Goal: Information Seeking & Learning: Learn about a topic

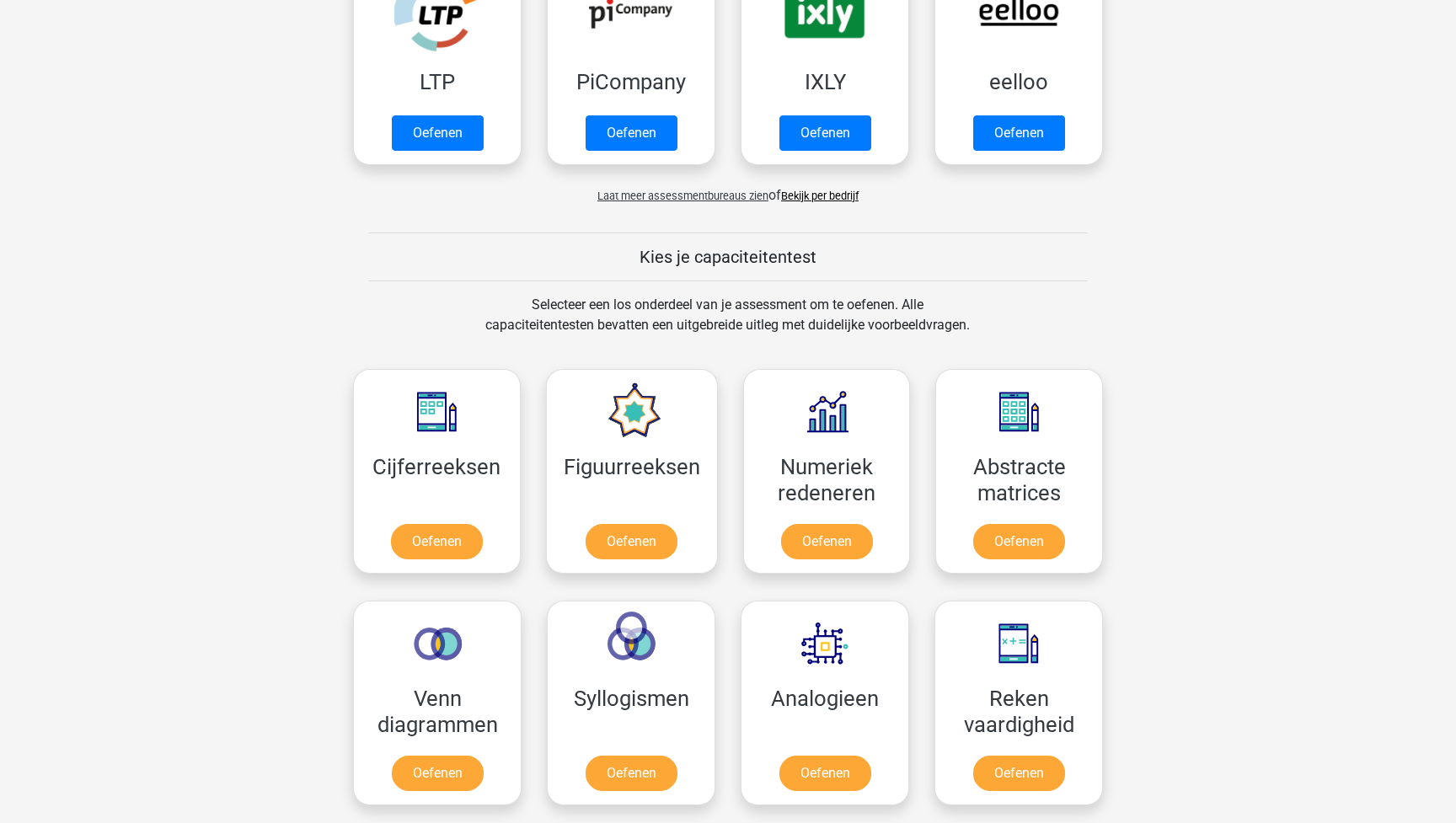
scroll to position [435, 0]
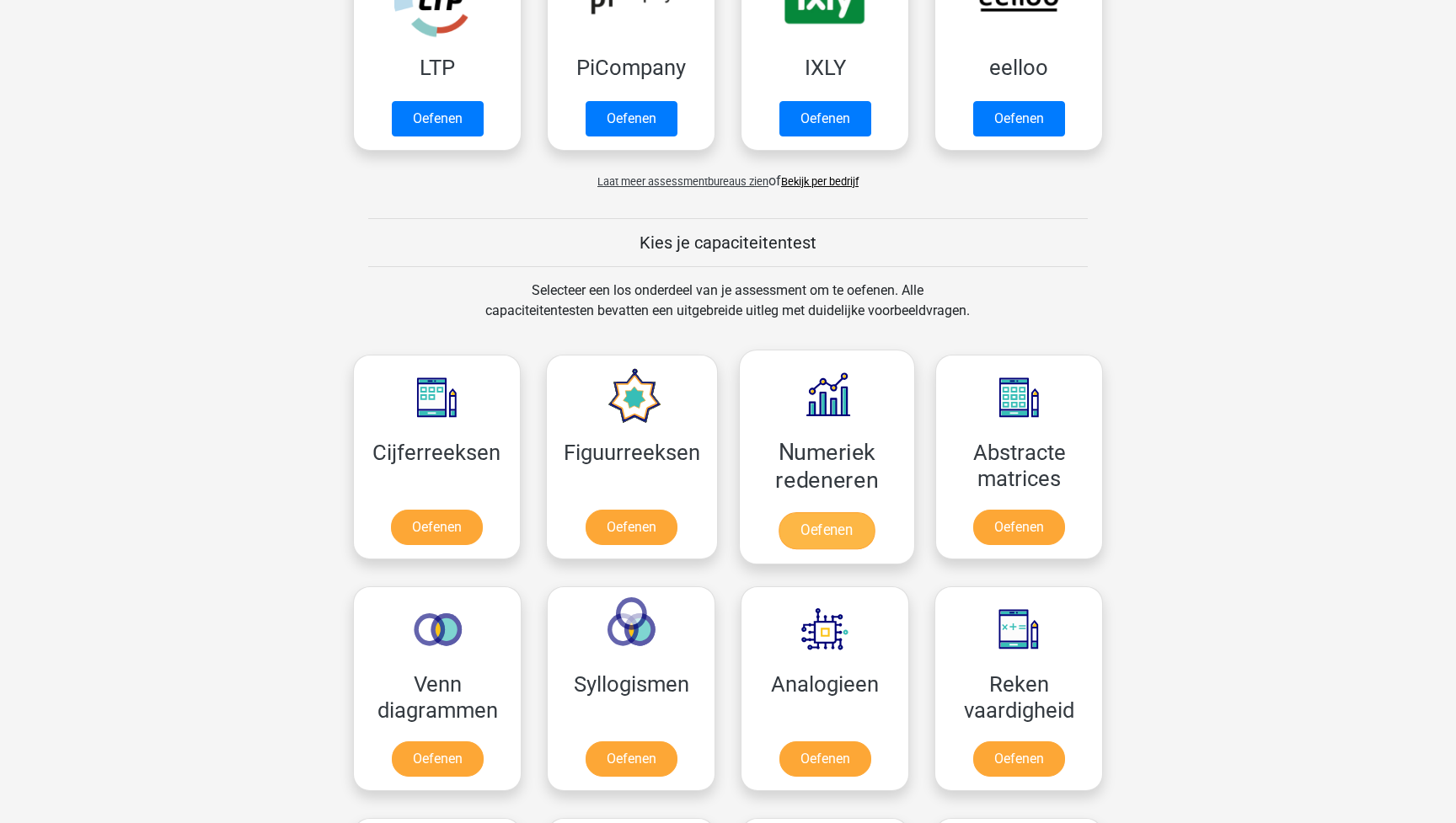
click at [867, 537] on link "Oefenen" at bounding box center [826, 530] width 96 height 37
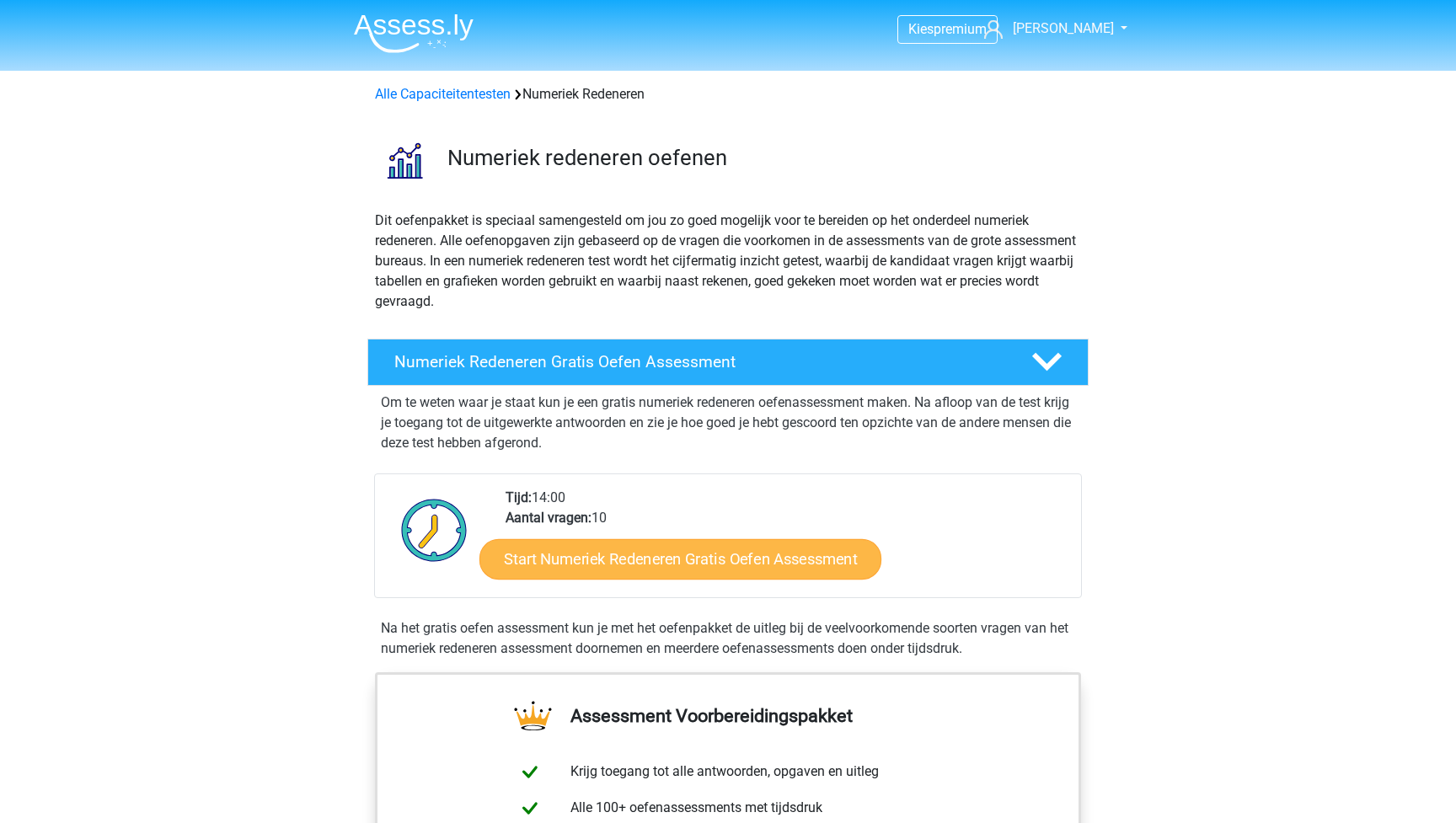
click at [791, 555] on link "Start Numeriek Redeneren Gratis Oefen Assessment" at bounding box center [680, 559] width 402 height 41
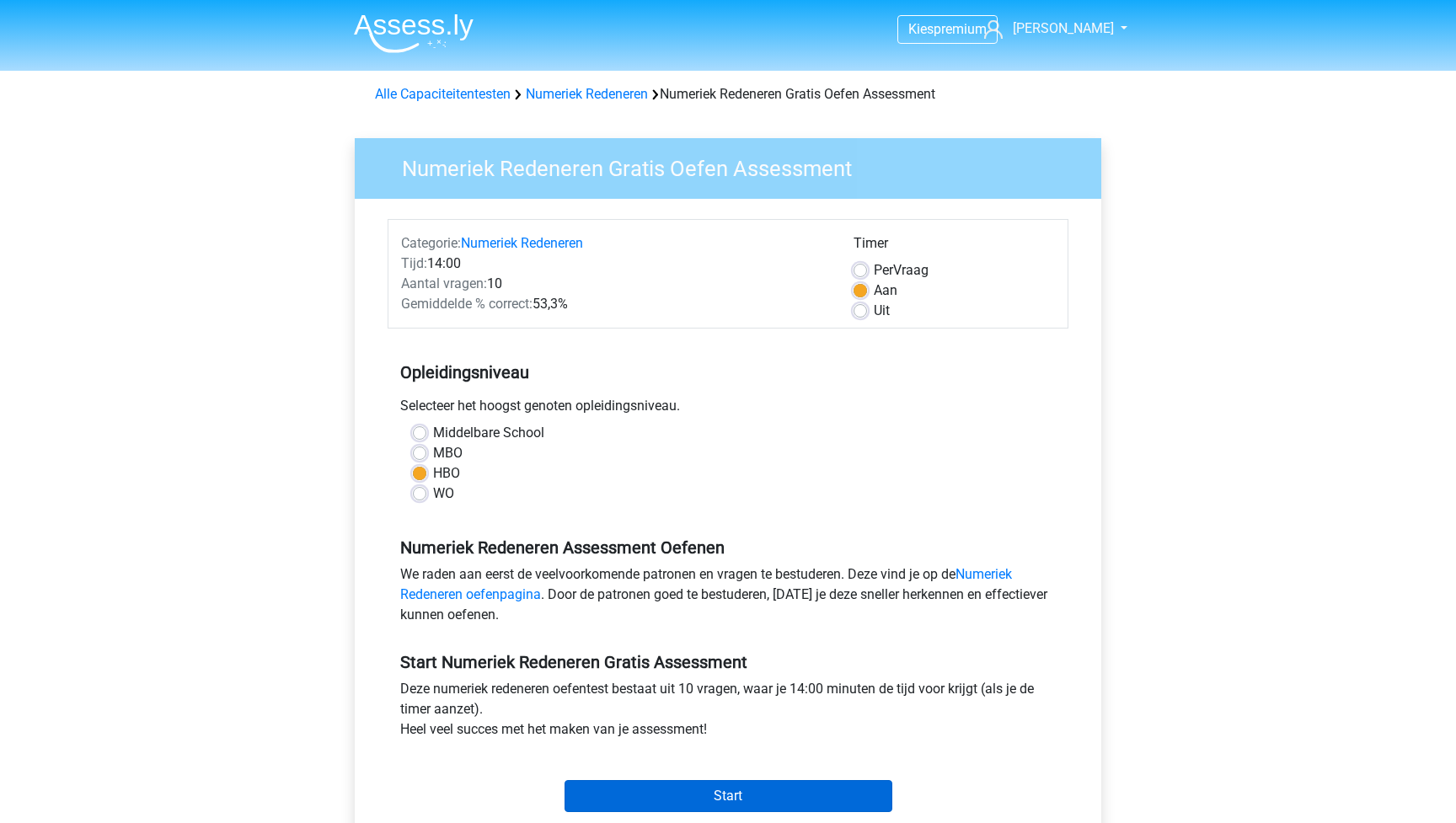
click at [723, 790] on input "Start" at bounding box center [728, 796] width 327 height 32
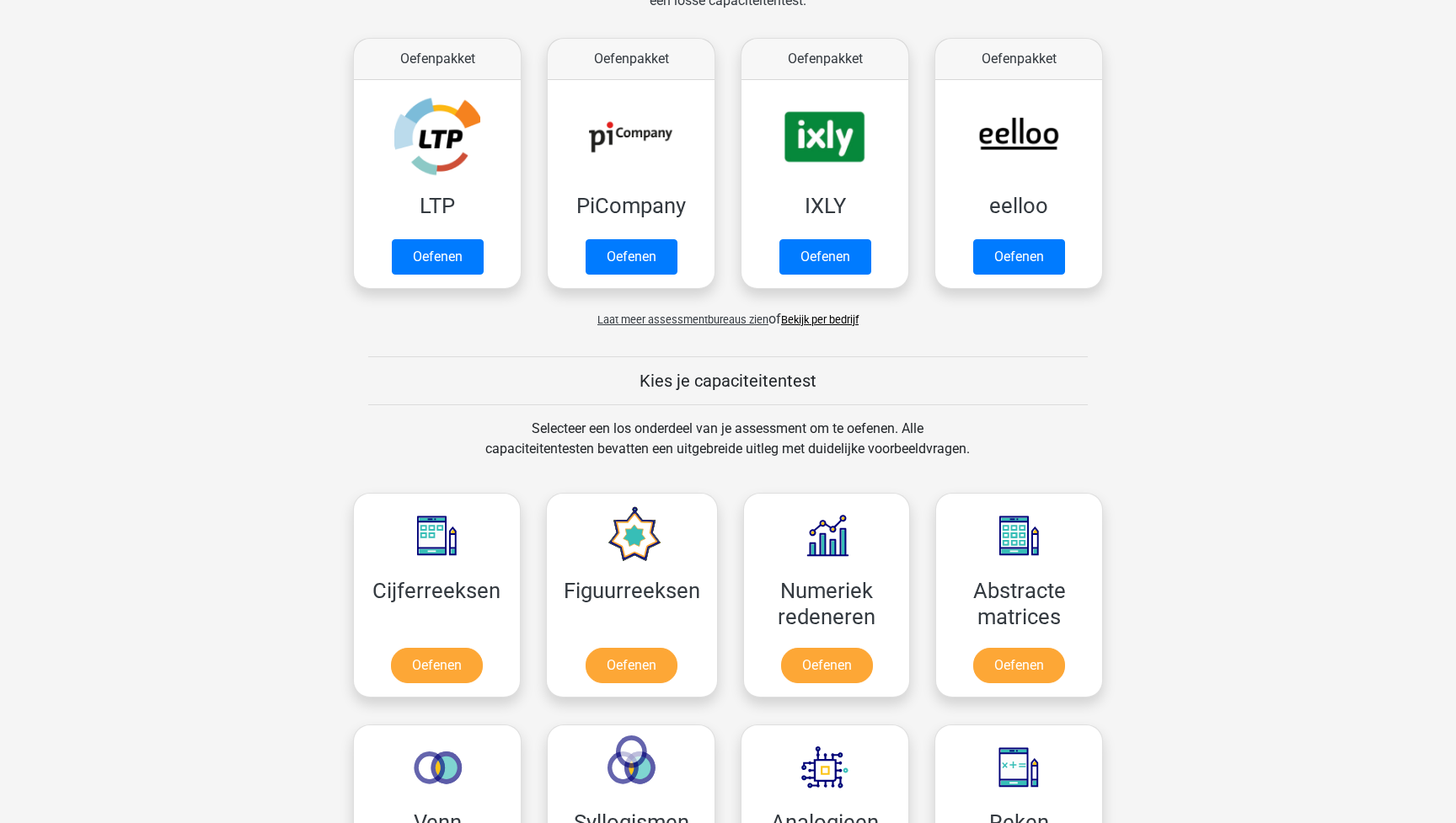
scroll to position [302, 0]
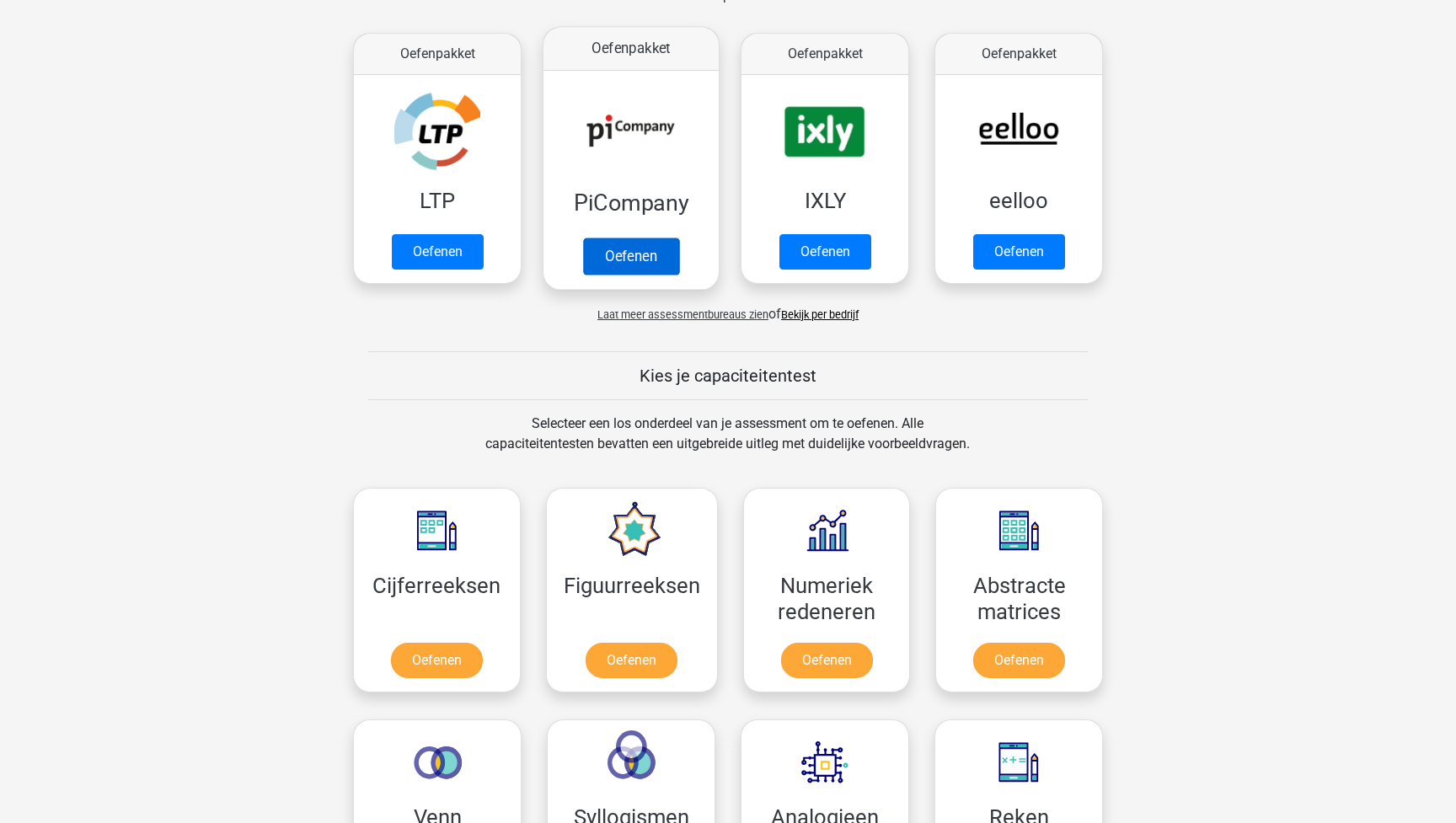
click at [641, 259] on link "Oefenen" at bounding box center [631, 256] width 96 height 37
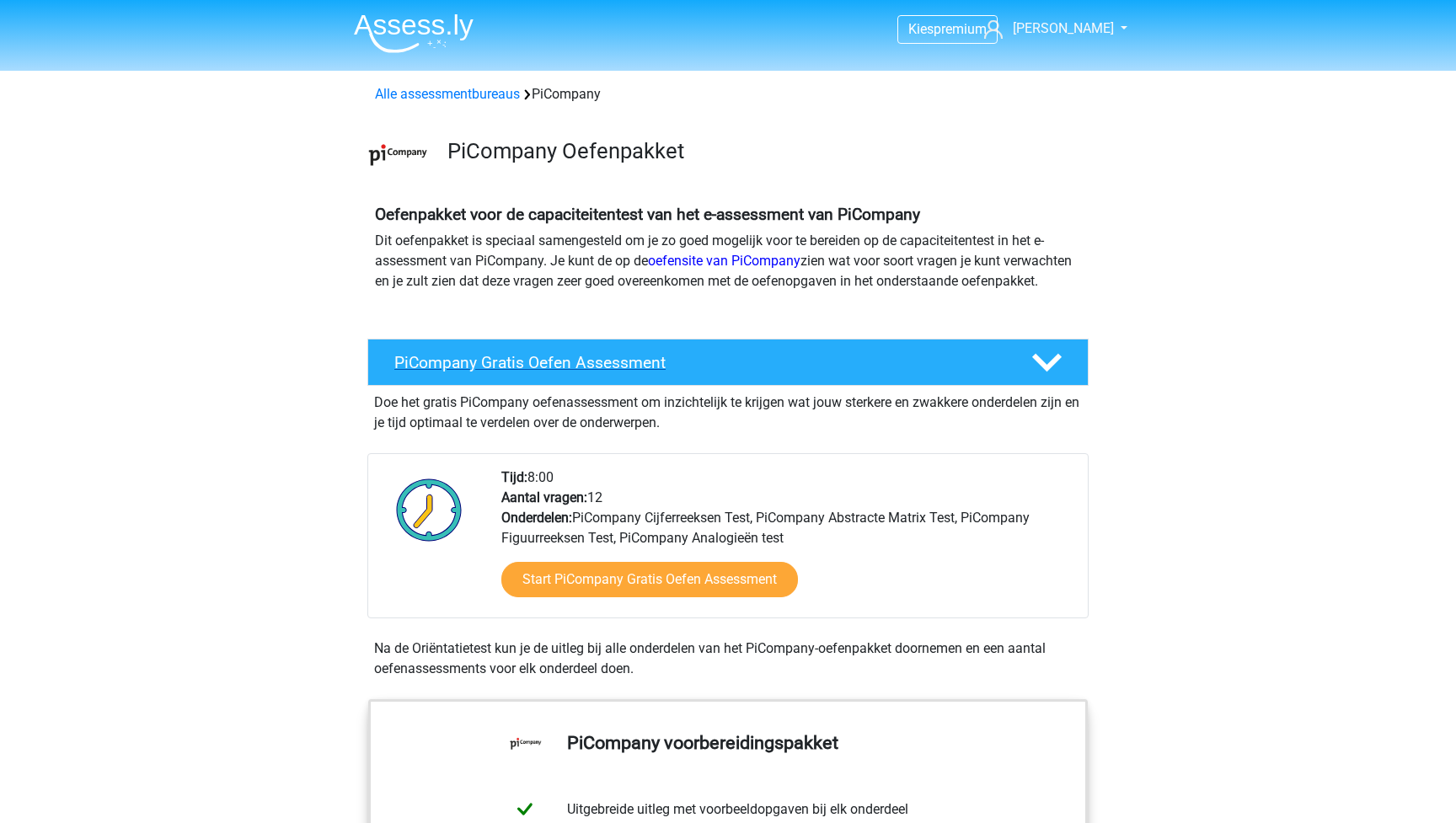
click at [731, 372] on h4 "PiCompany Gratis Oefen Assessment" at bounding box center [698, 363] width 610 height 20
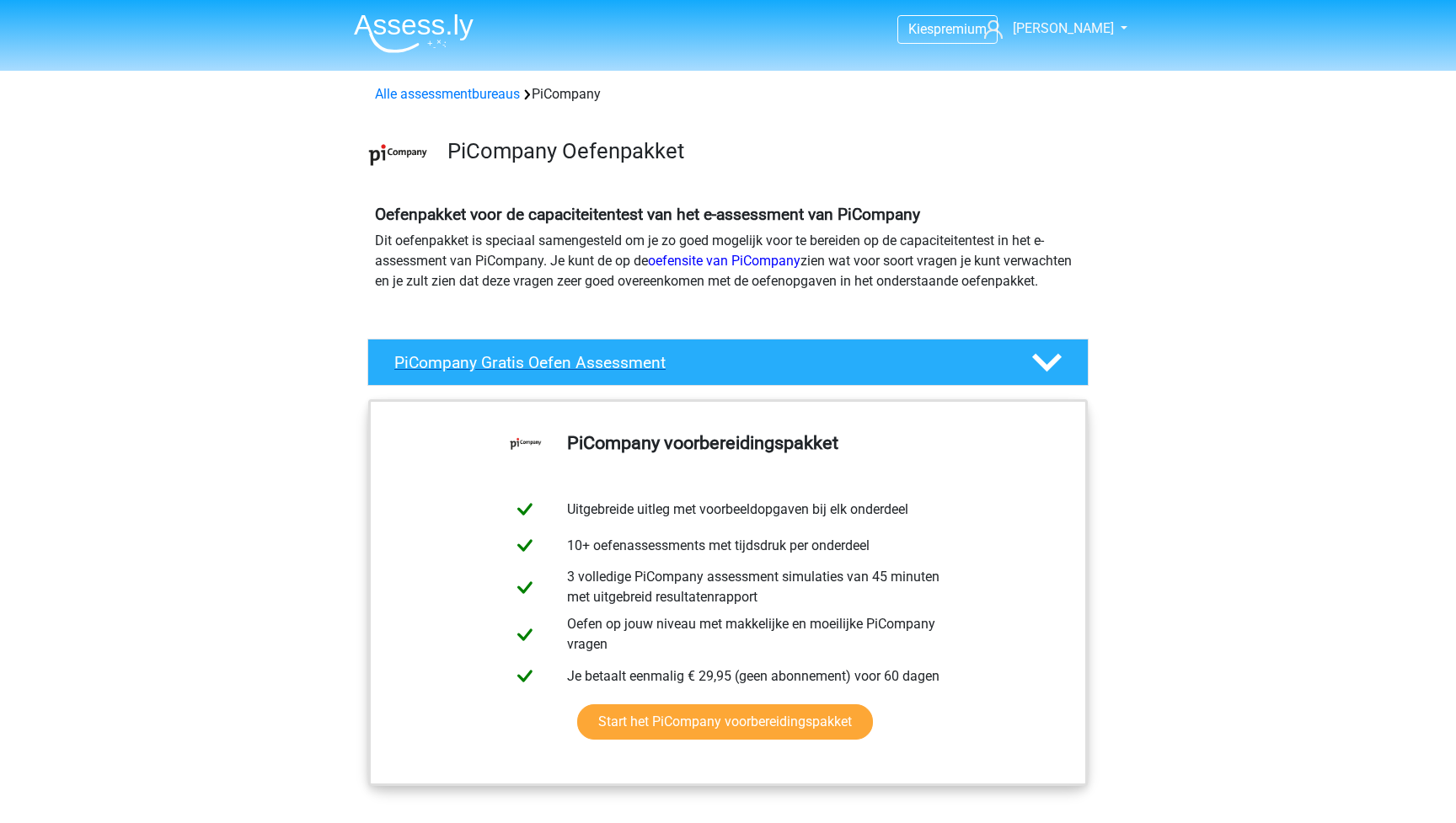
click at [731, 372] on h4 "PiCompany Gratis Oefen Assessment" at bounding box center [698, 363] width 610 height 20
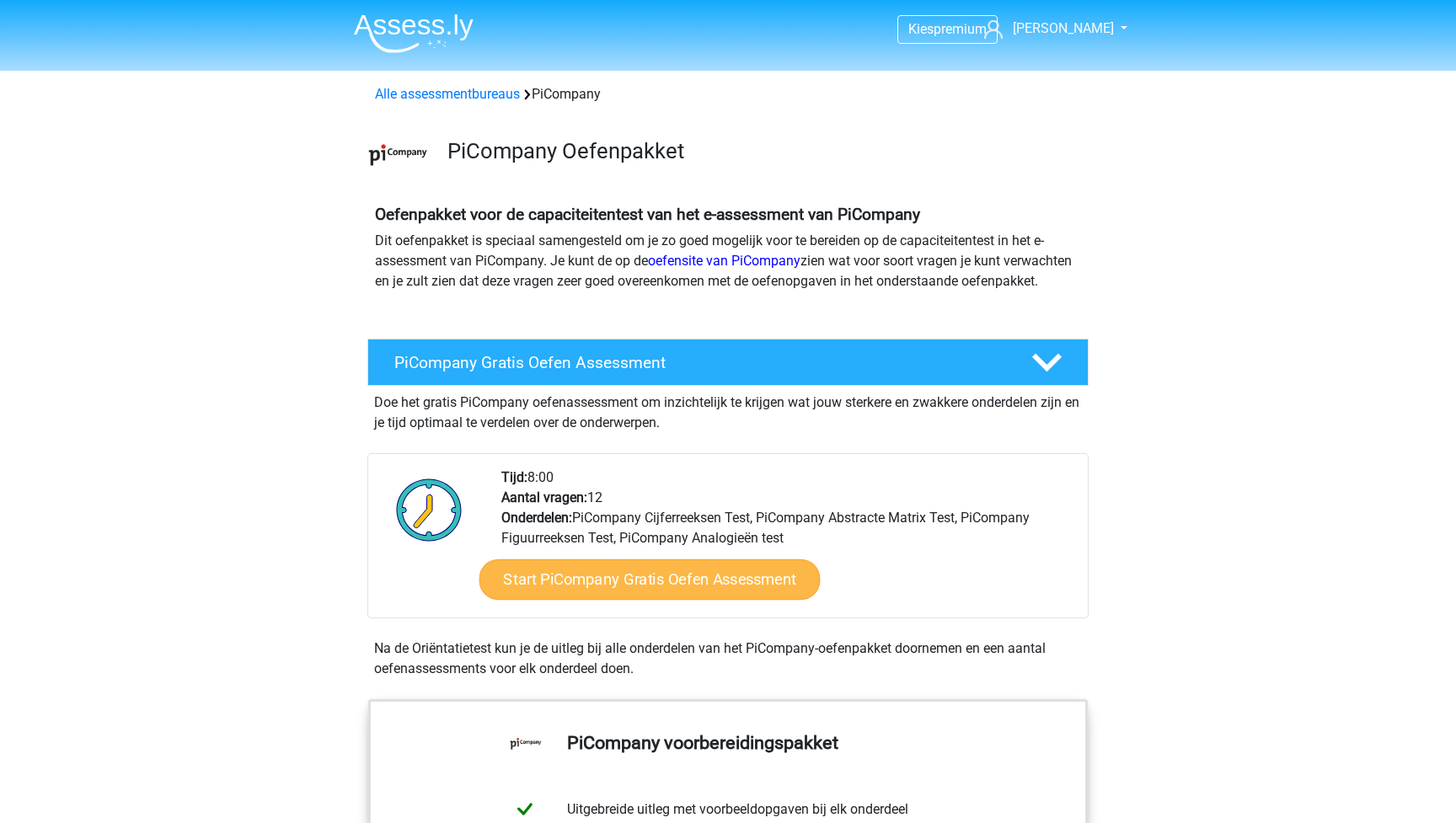
click at [685, 600] on link "Start PiCompany Gratis Oefen Assessment" at bounding box center [649, 579] width 342 height 41
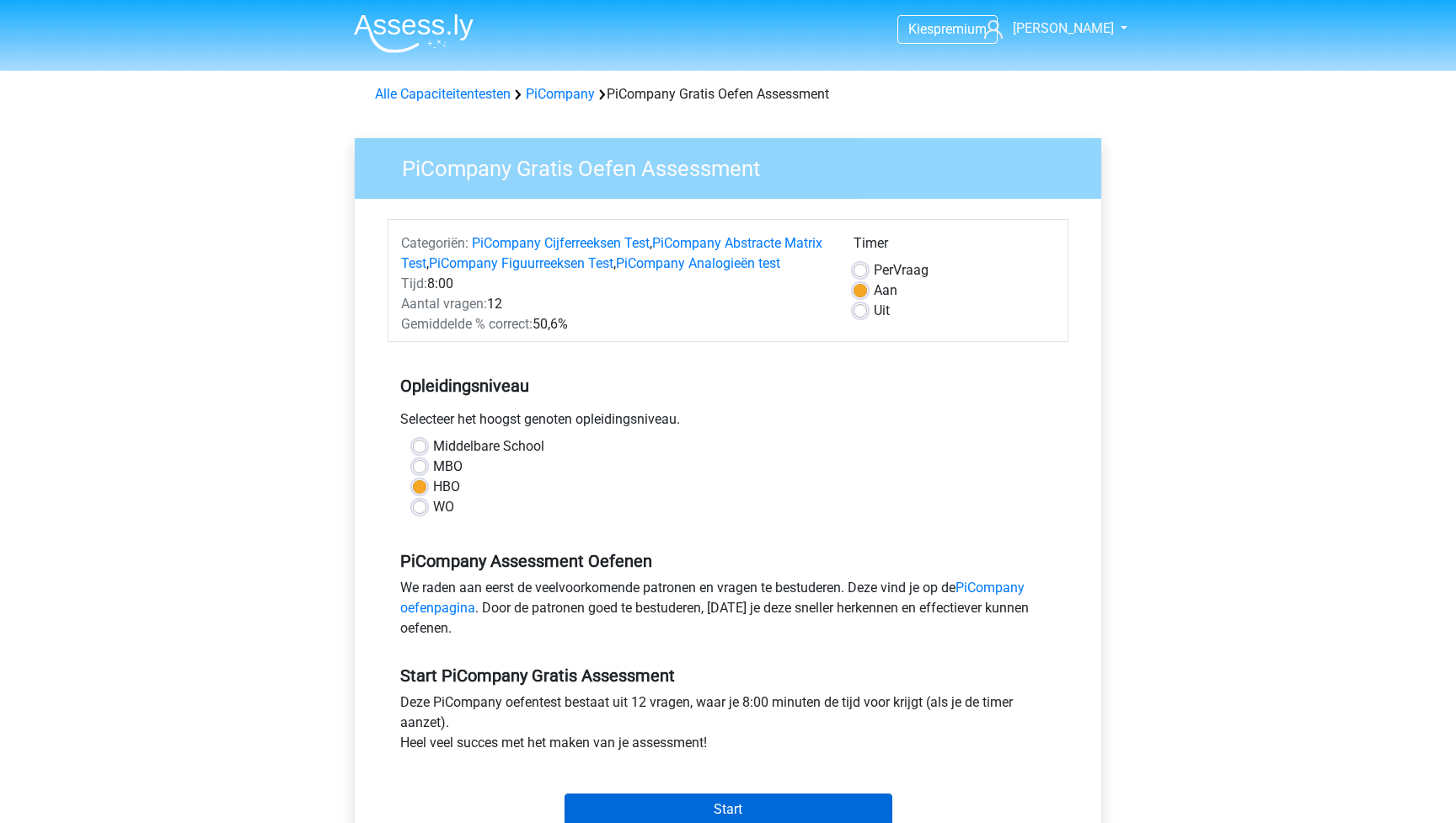
click at [721, 818] on input "Start" at bounding box center [728, 809] width 327 height 32
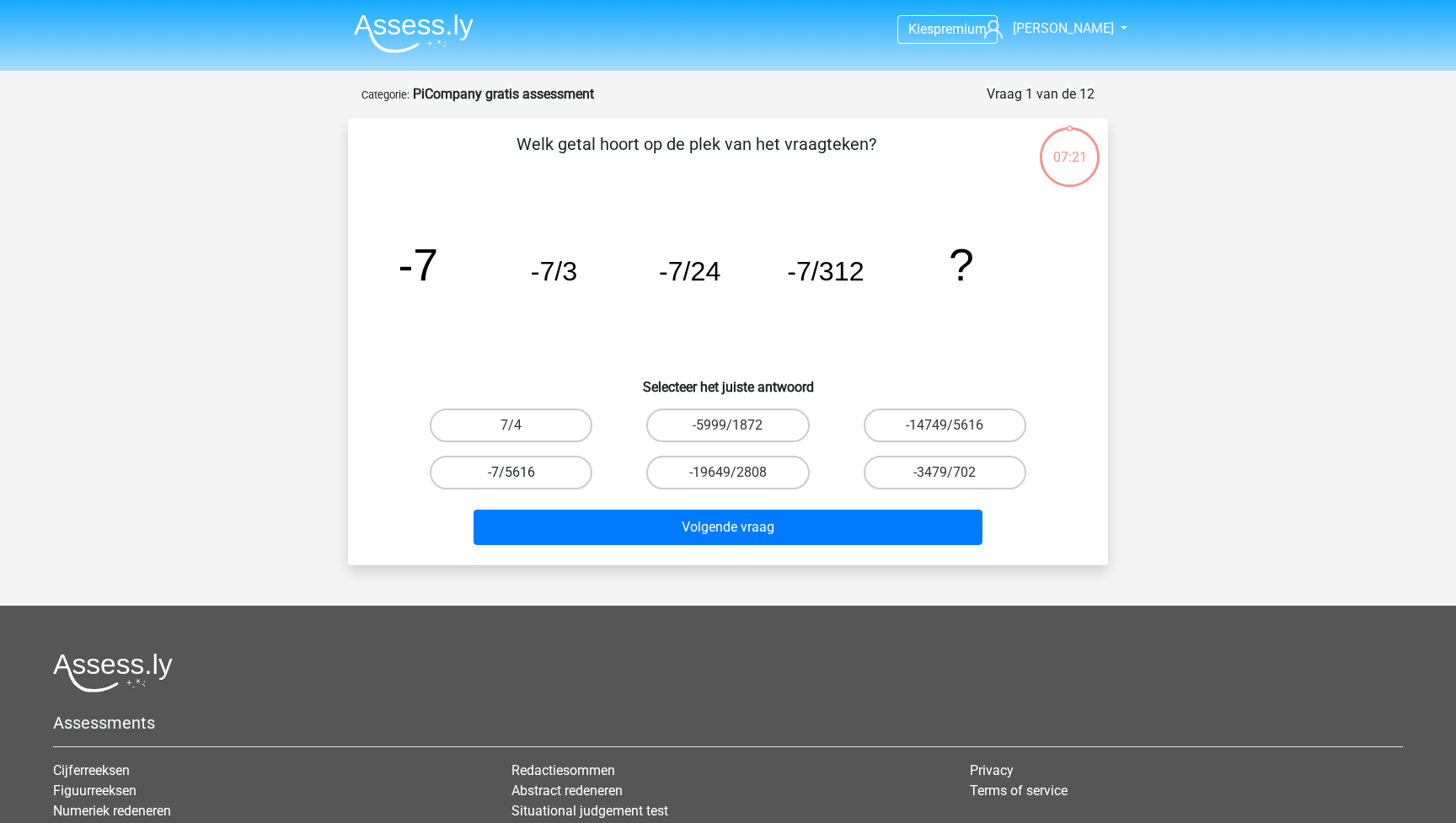
click at [541, 476] on label "-7/5616" at bounding box center [510, 473] width 162 height 34
click at [523, 476] on input "-7/5616" at bounding box center [516, 478] width 11 height 11
radio input "true"
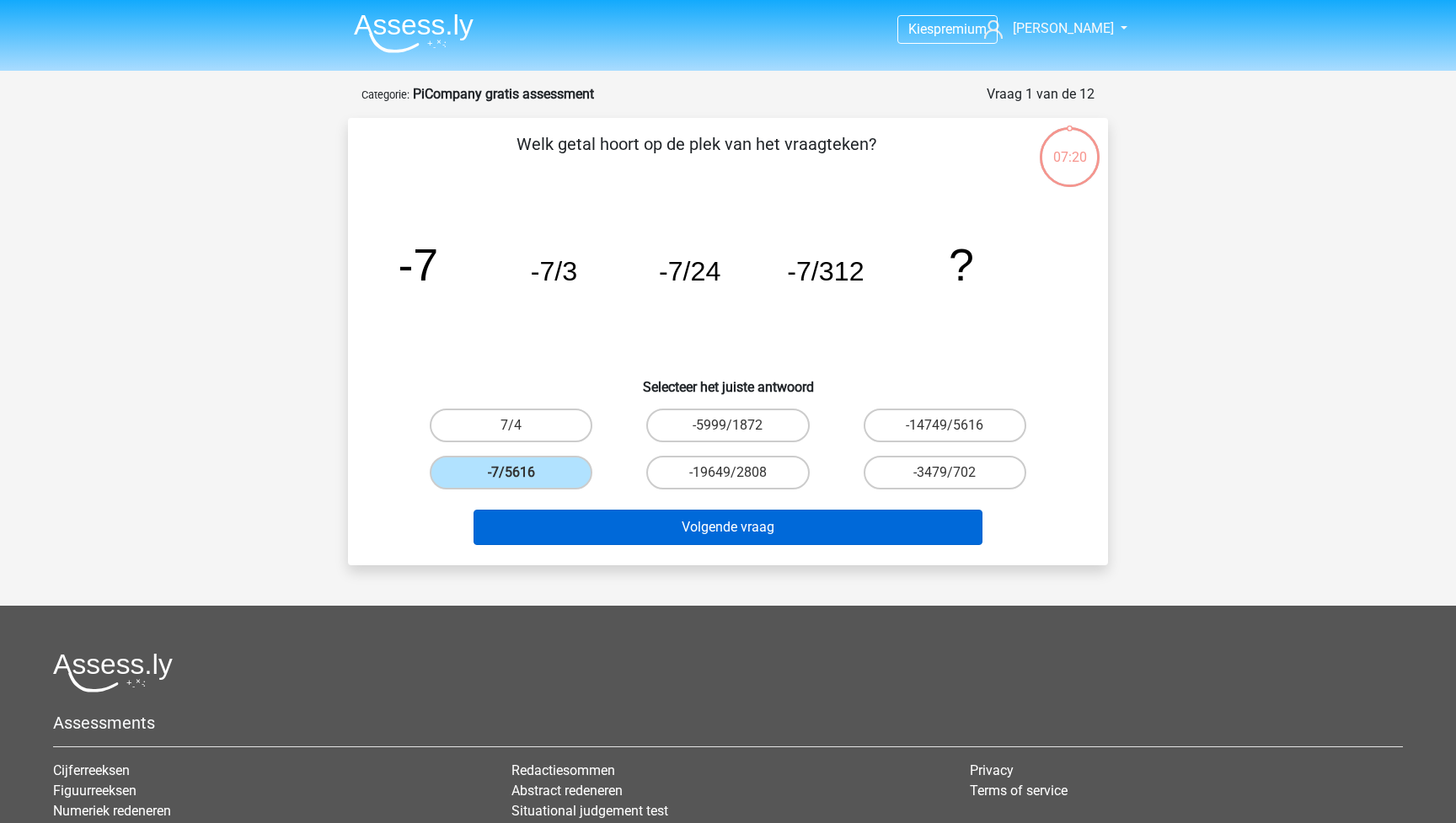
click at [676, 530] on button "Volgende vraag" at bounding box center [728, 527] width 509 height 35
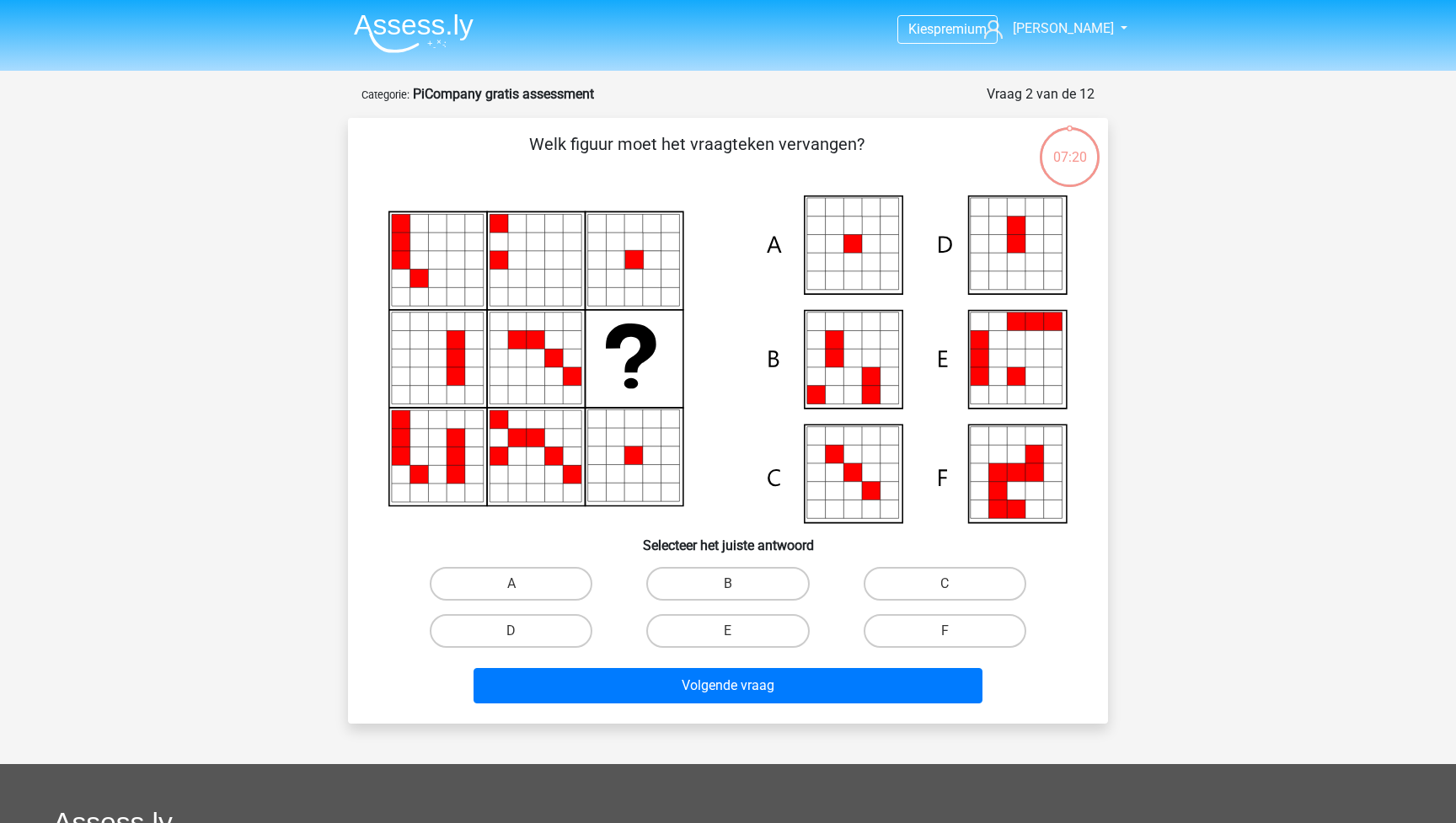
scroll to position [84, 0]
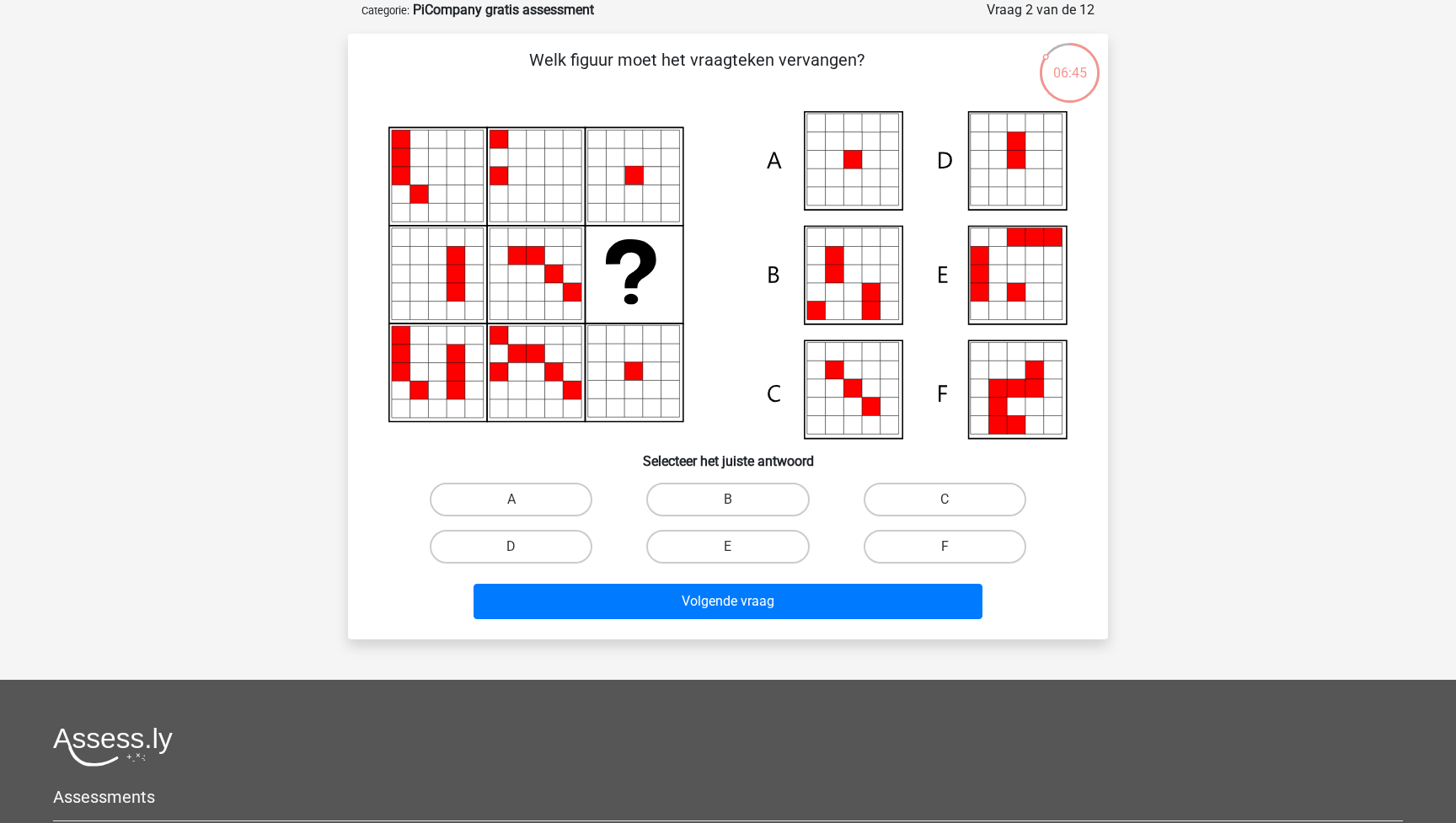
click at [855, 153] on icon at bounding box center [852, 160] width 19 height 19
click at [533, 505] on label "A" at bounding box center [510, 499] width 162 height 34
click at [523, 505] on input "A" at bounding box center [516, 505] width 11 height 11
radio input "true"
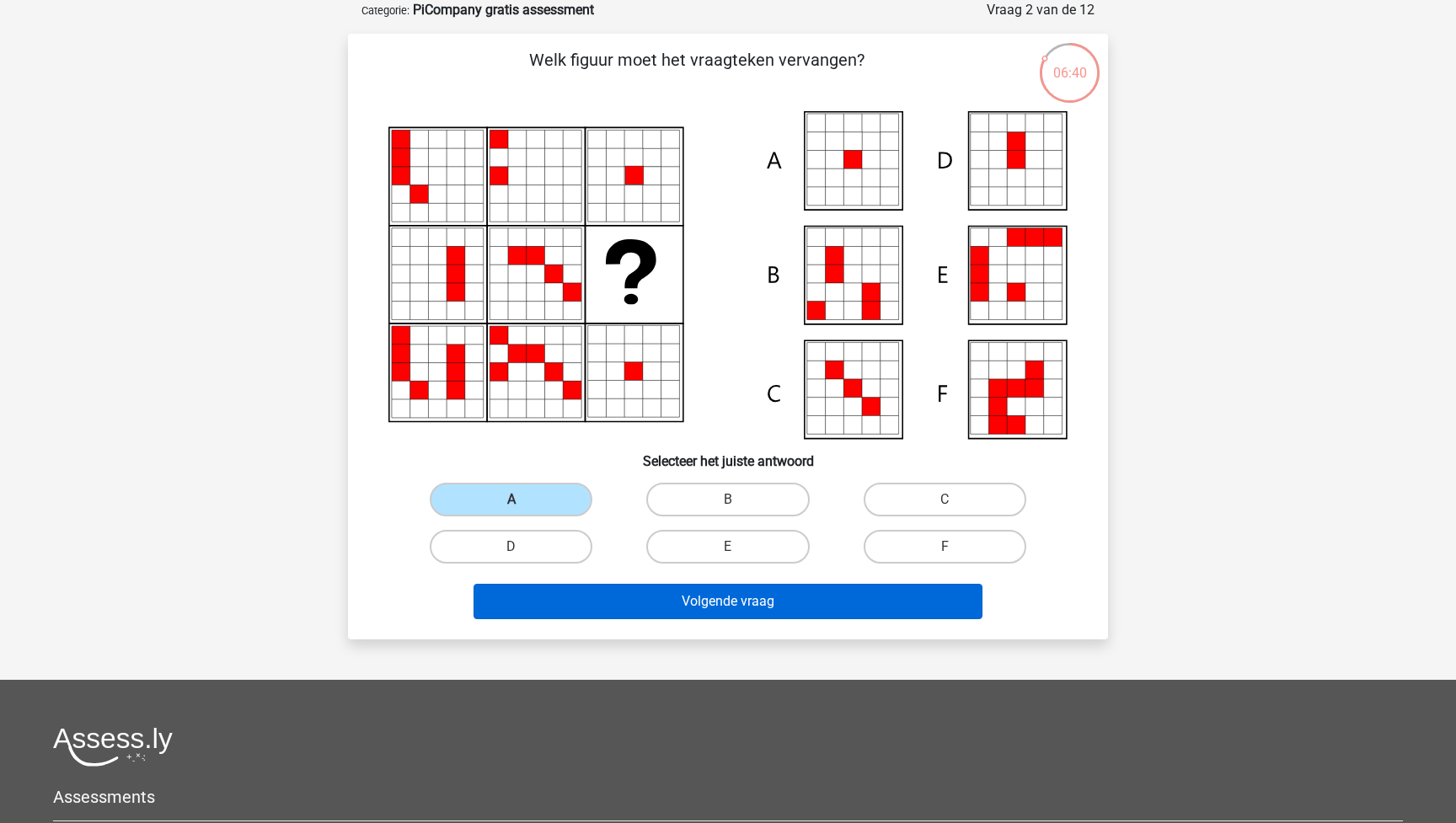
click at [665, 598] on button "Volgende vraag" at bounding box center [728, 601] width 509 height 35
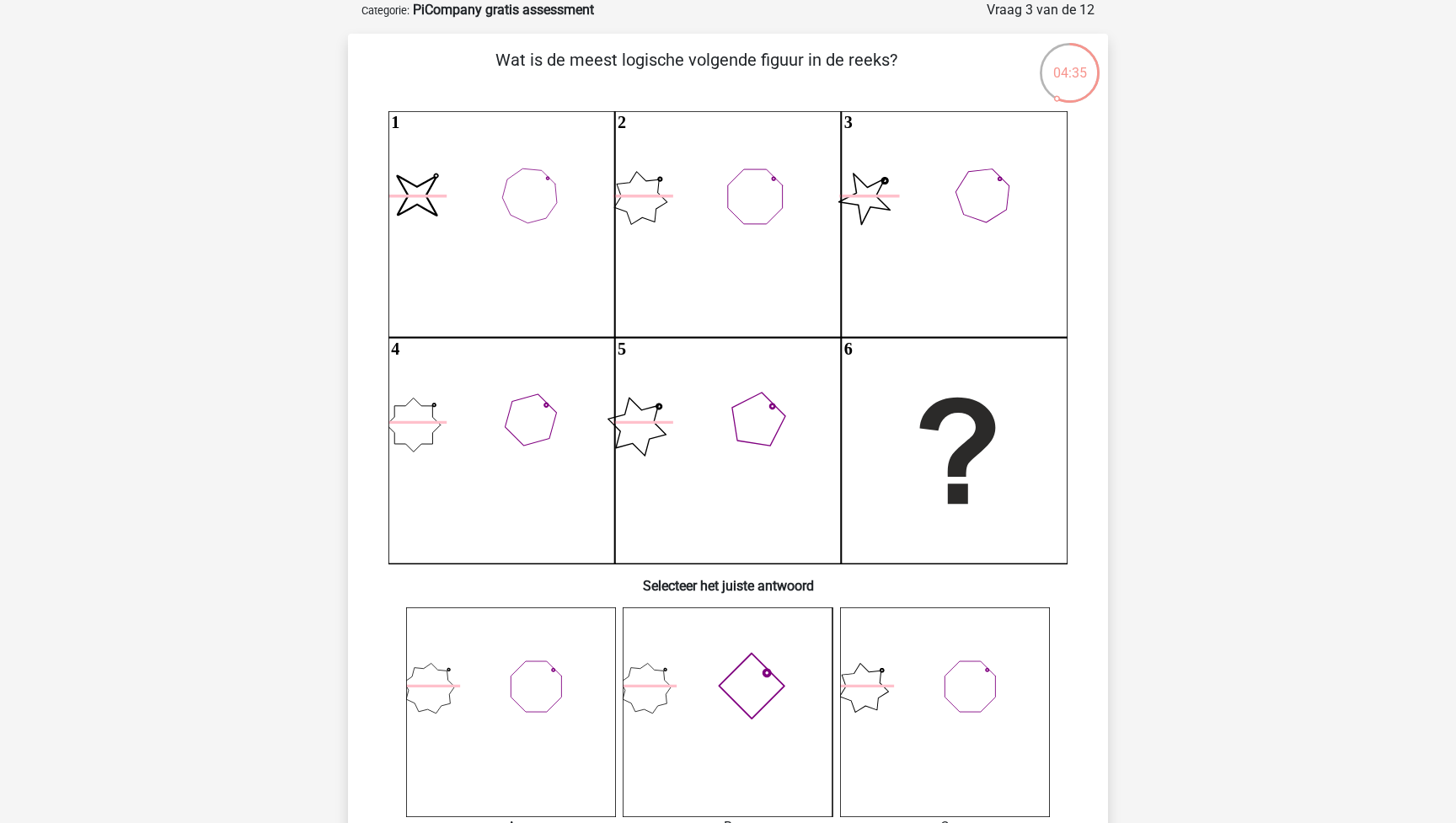
click at [755, 683] on icon at bounding box center [728, 712] width 209 height 209
click at [1244, 464] on div "Kies premium ricardo ricardo.van.rattingen@hotmail.com" at bounding box center [728, 822] width 1456 height 1813
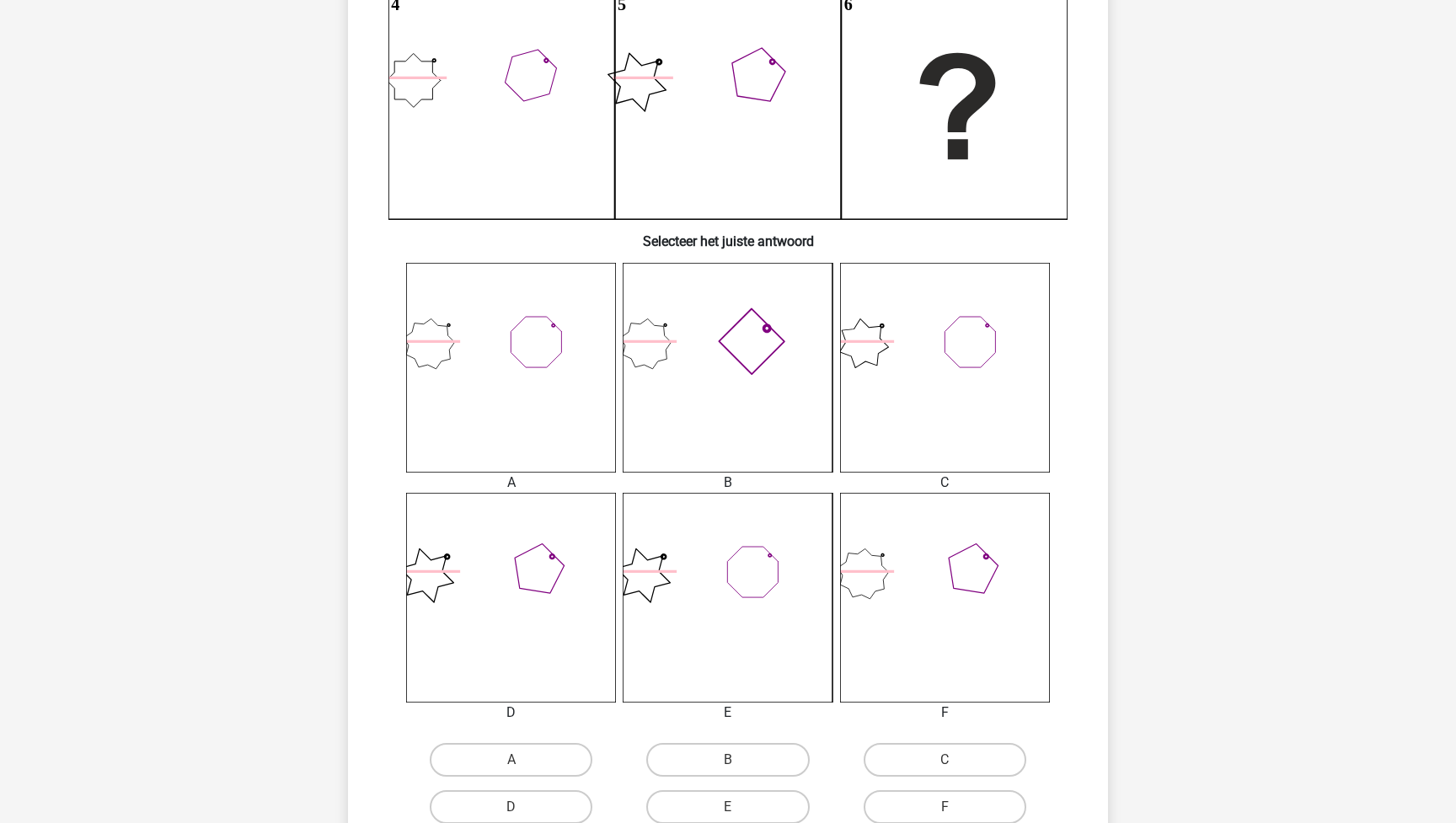
scroll to position [452, 0]
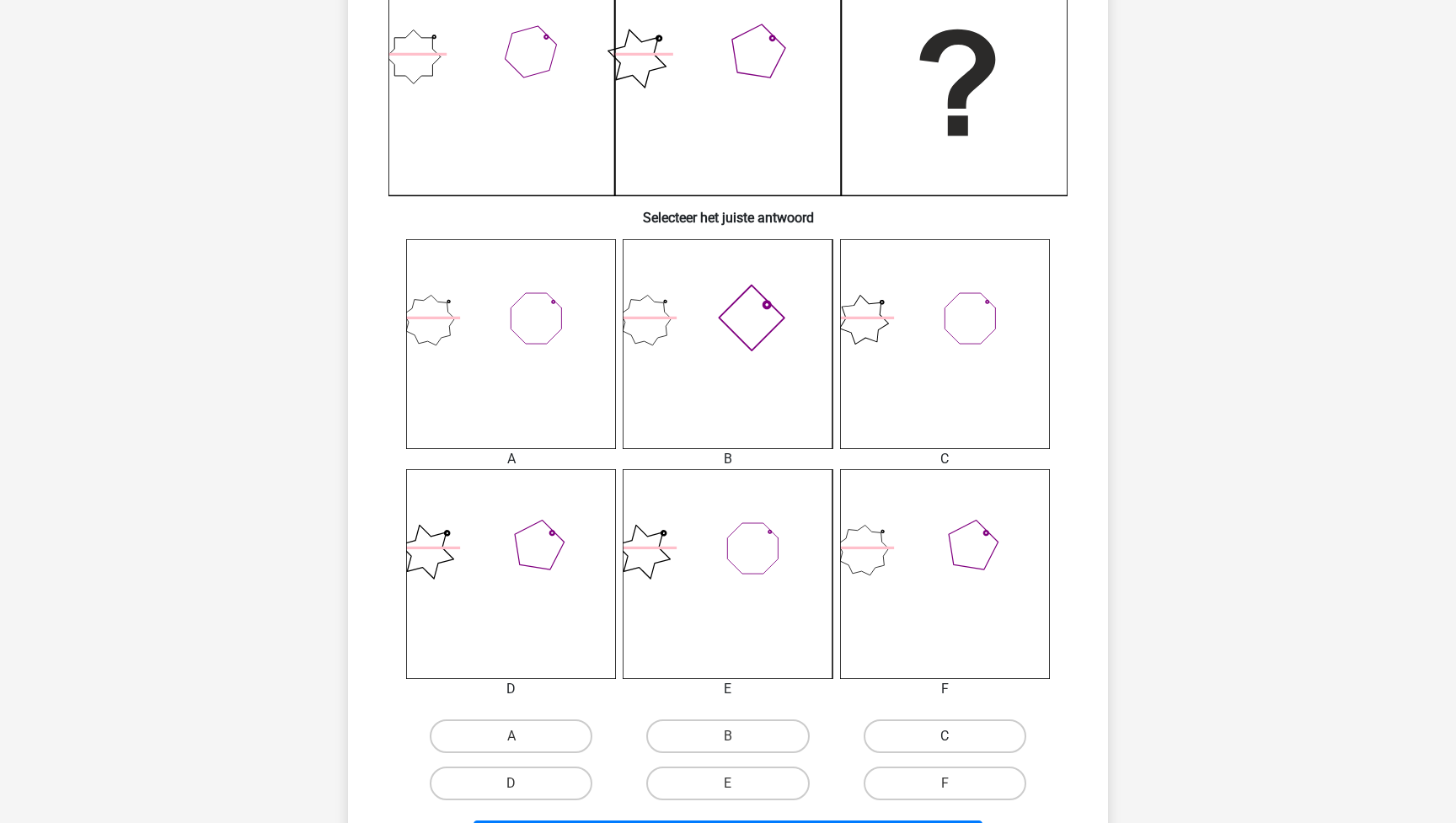
click at [893, 746] on label "C" at bounding box center [944, 736] width 162 height 34
click at [944, 746] on input "C" at bounding box center [949, 741] width 11 height 11
radio input "true"
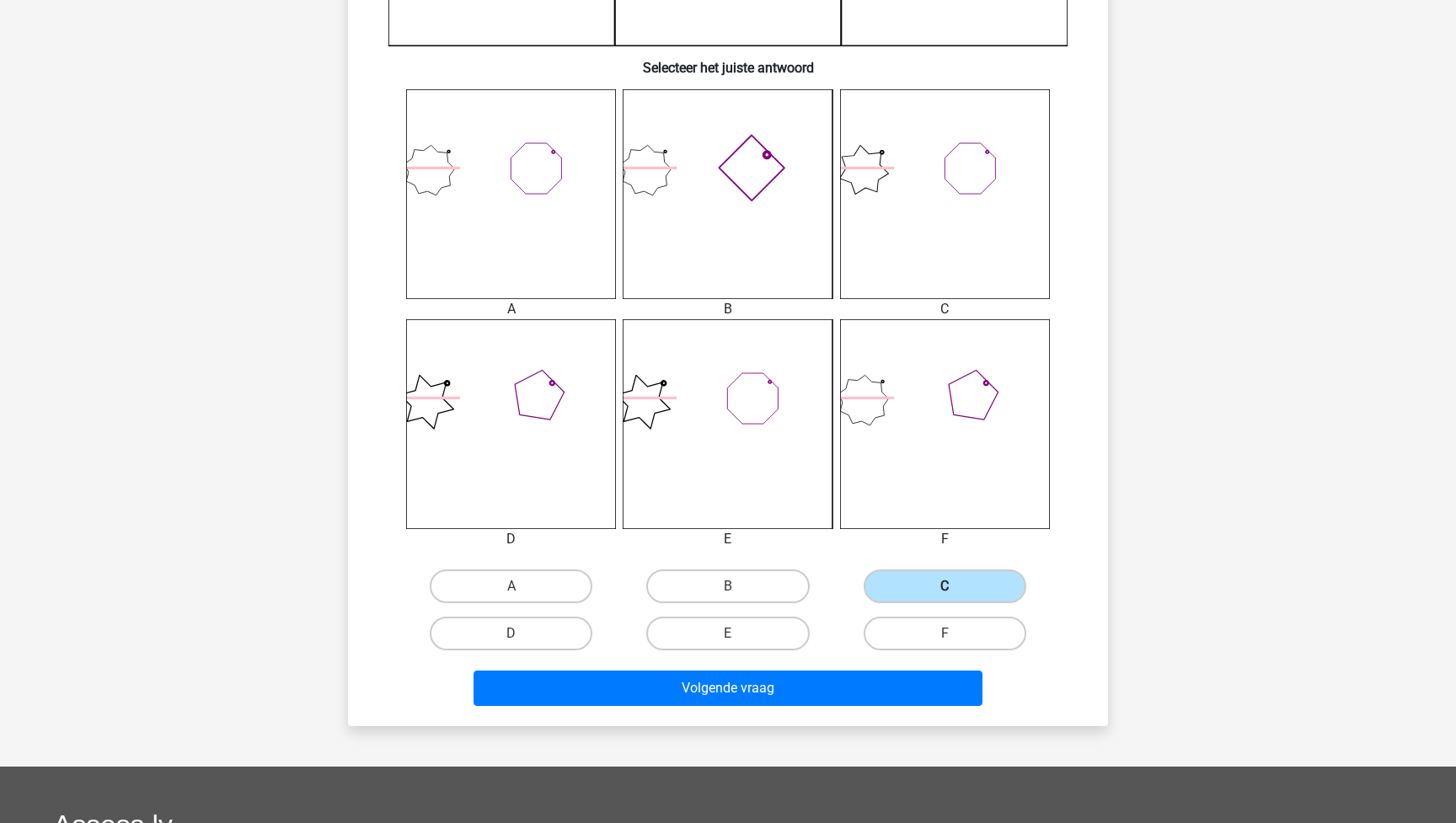
scroll to position [634, 0]
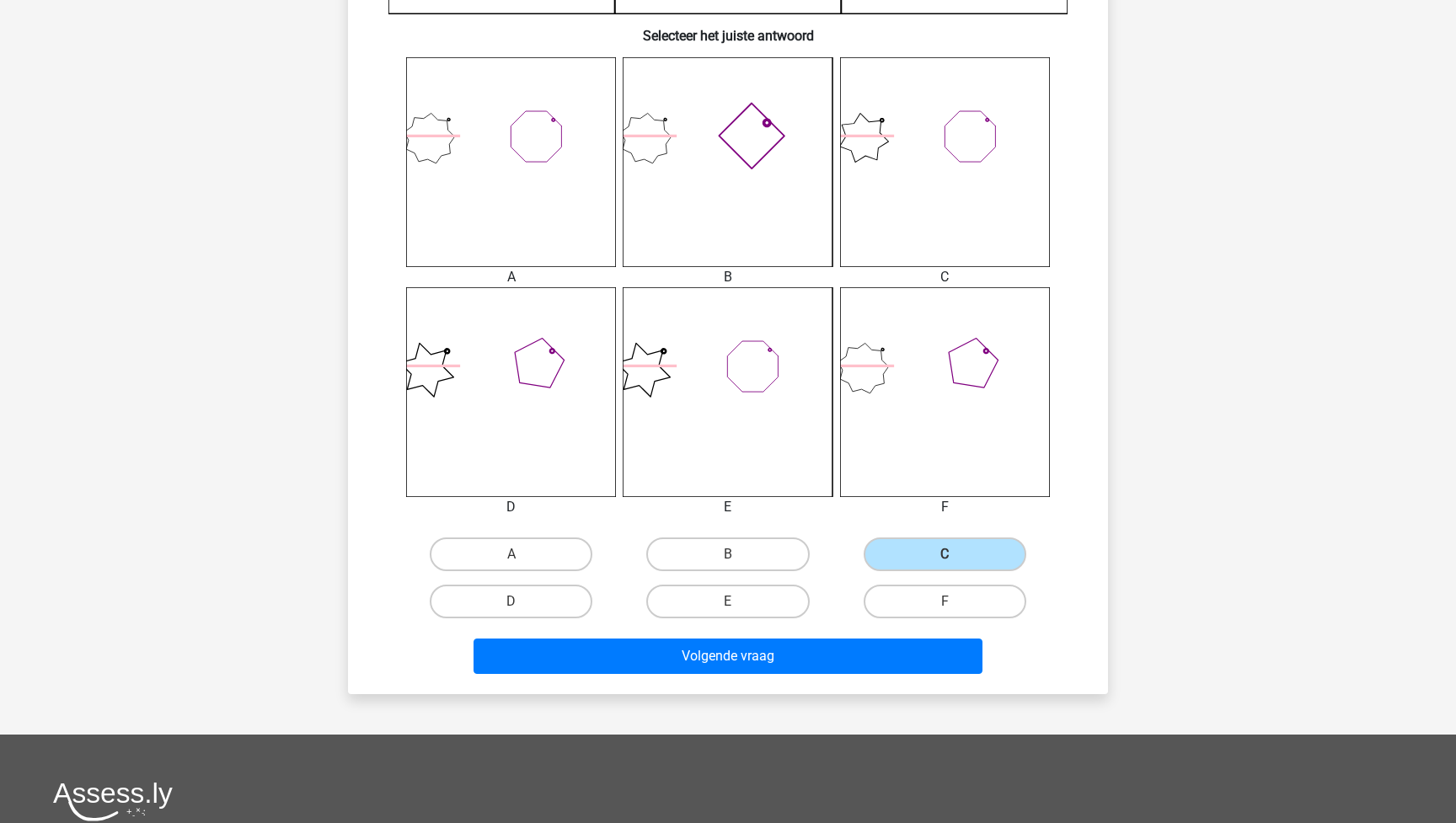
click at [819, 677] on div "Volgende vraag" at bounding box center [728, 659] width 650 height 42
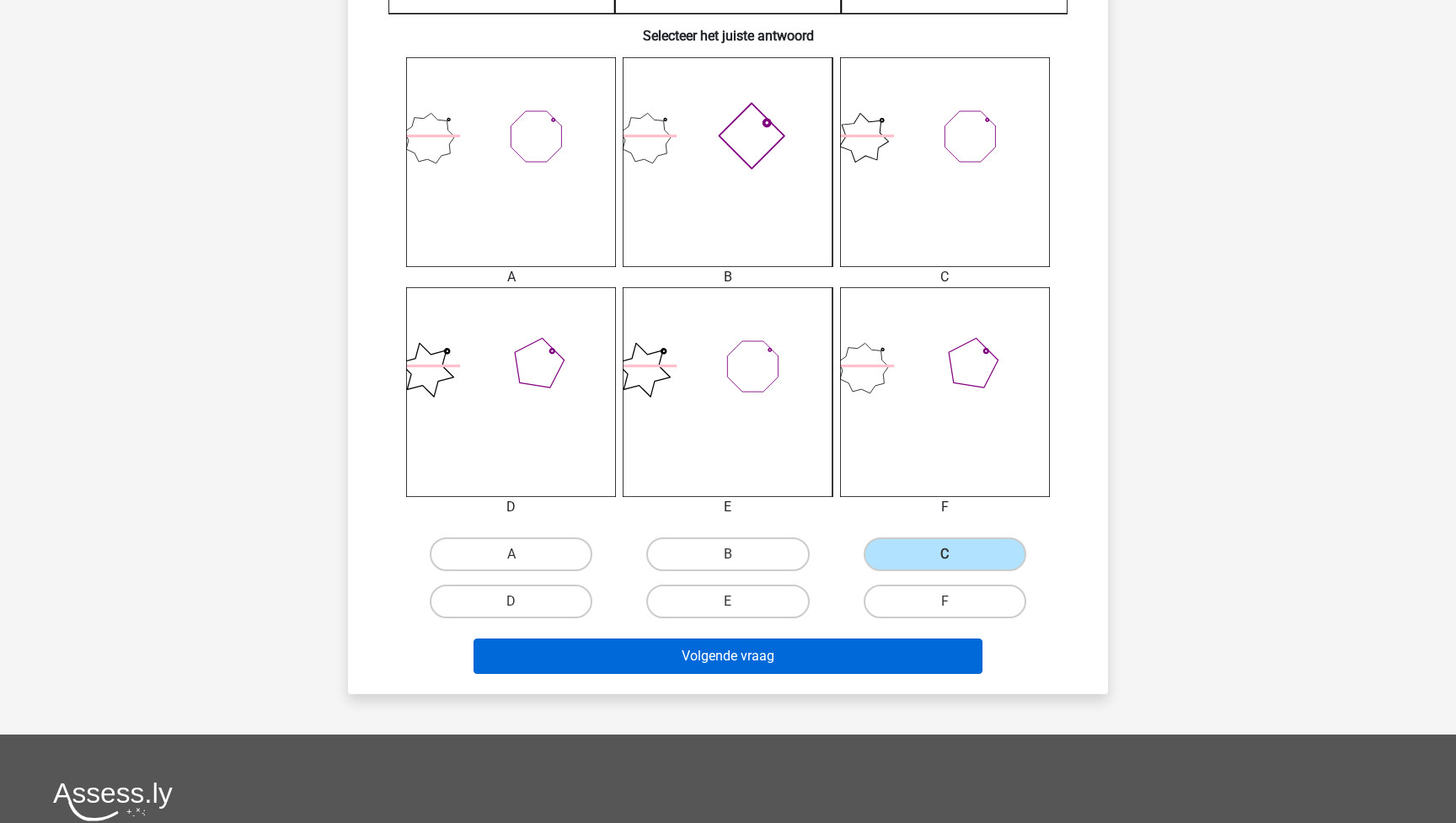
click at [809, 655] on button "Volgende vraag" at bounding box center [728, 656] width 509 height 35
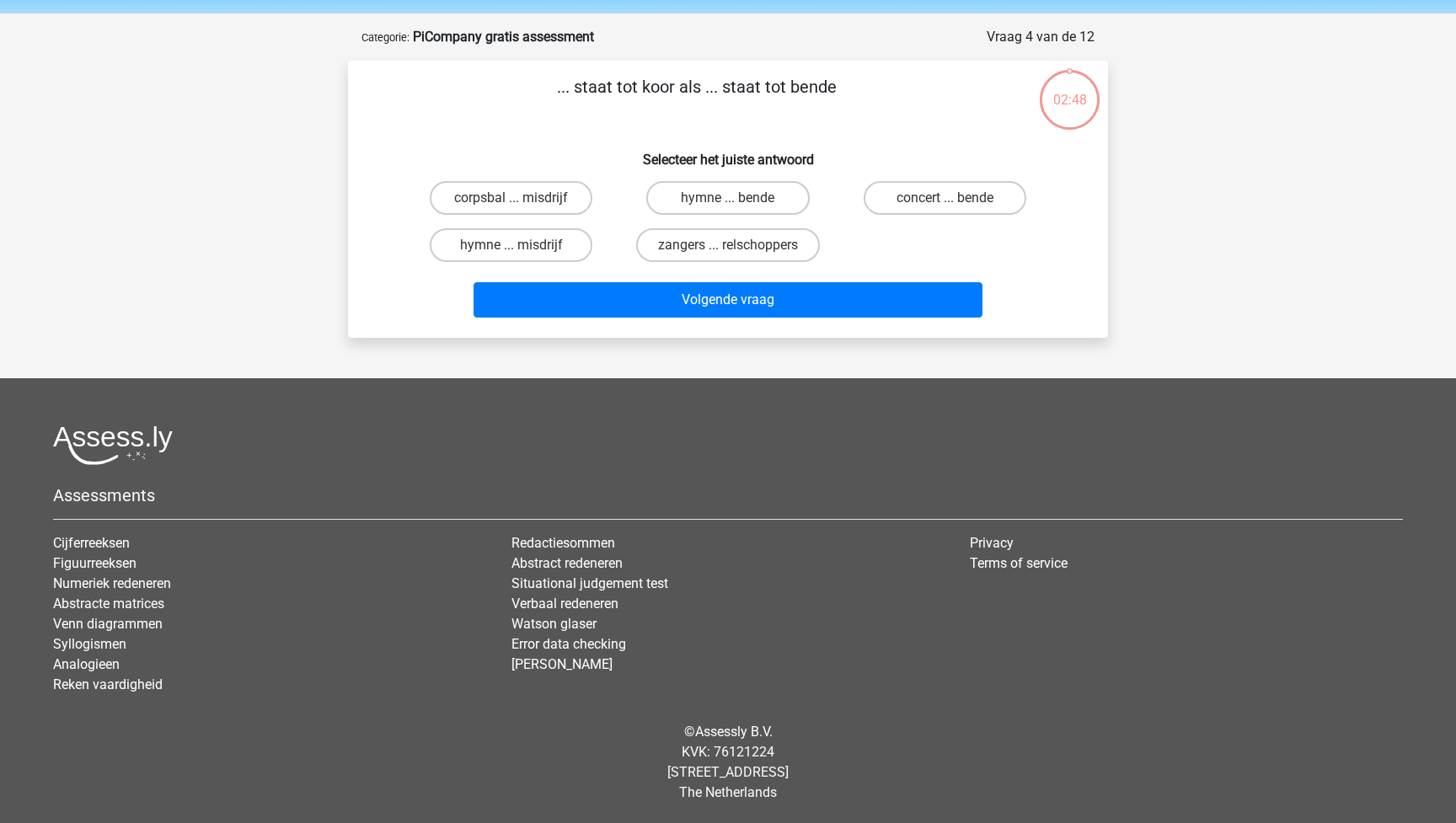
scroll to position [58, 0]
click at [703, 248] on label "zangers ... relschoppers" at bounding box center [728, 245] width 184 height 34
click at [728, 248] on input "zangers ... relschoppers" at bounding box center [733, 250] width 11 height 11
radio input "true"
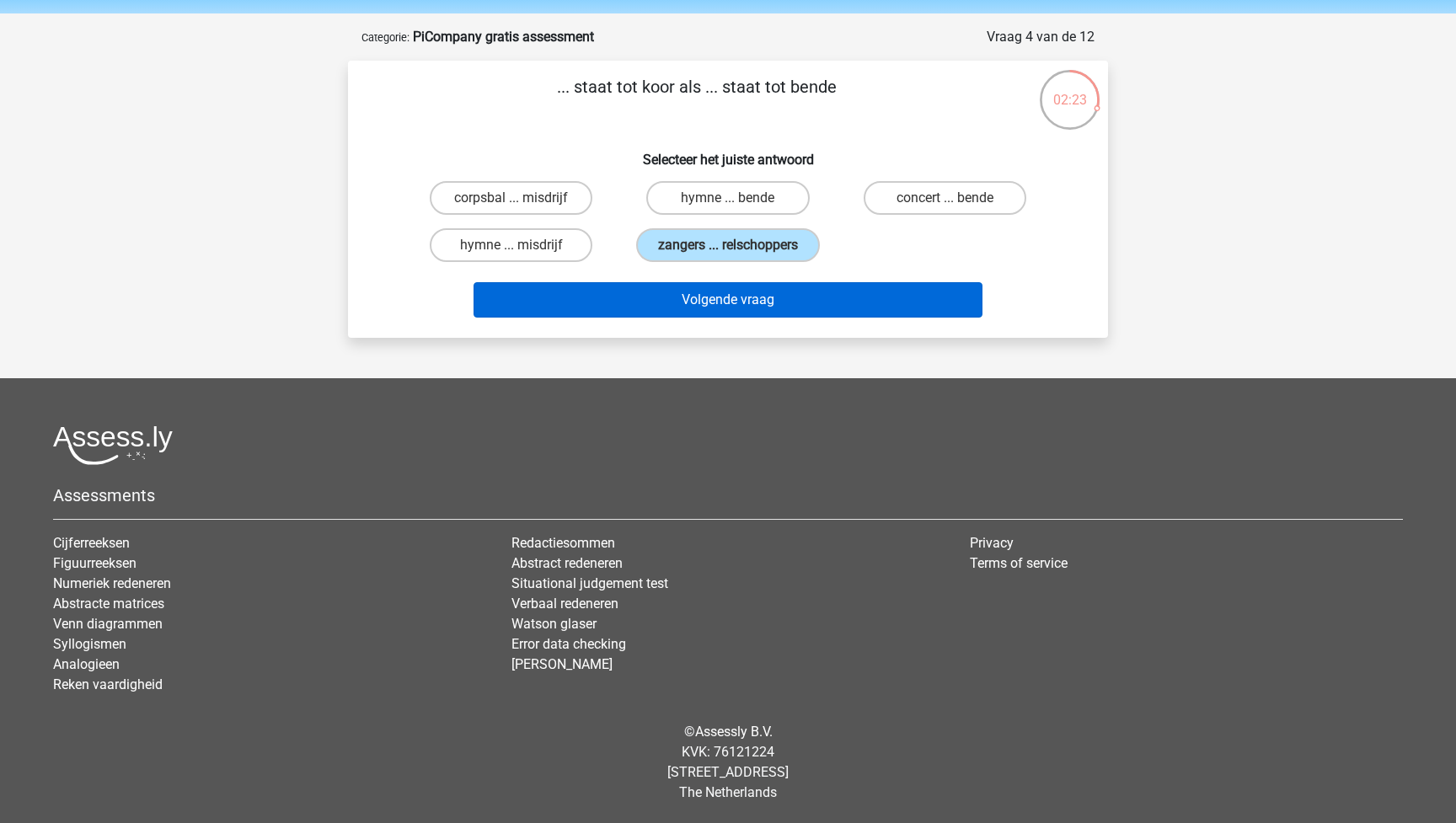
click at [716, 289] on button "Volgende vraag" at bounding box center [728, 300] width 509 height 35
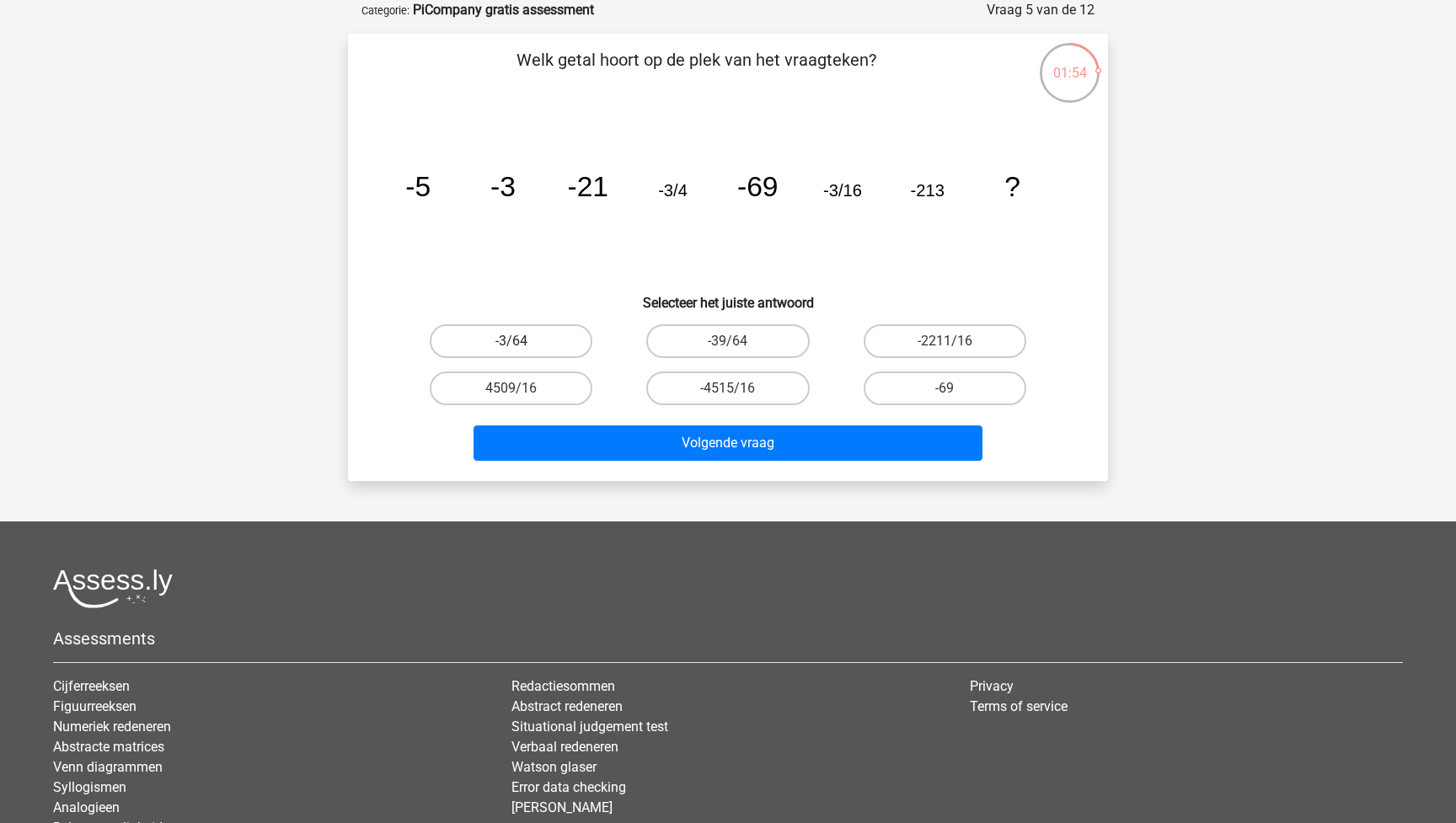
click at [531, 341] on label "-3/64" at bounding box center [510, 341] width 162 height 34
click at [523, 341] on input "-3/64" at bounding box center [516, 347] width 11 height 11
radio input "true"
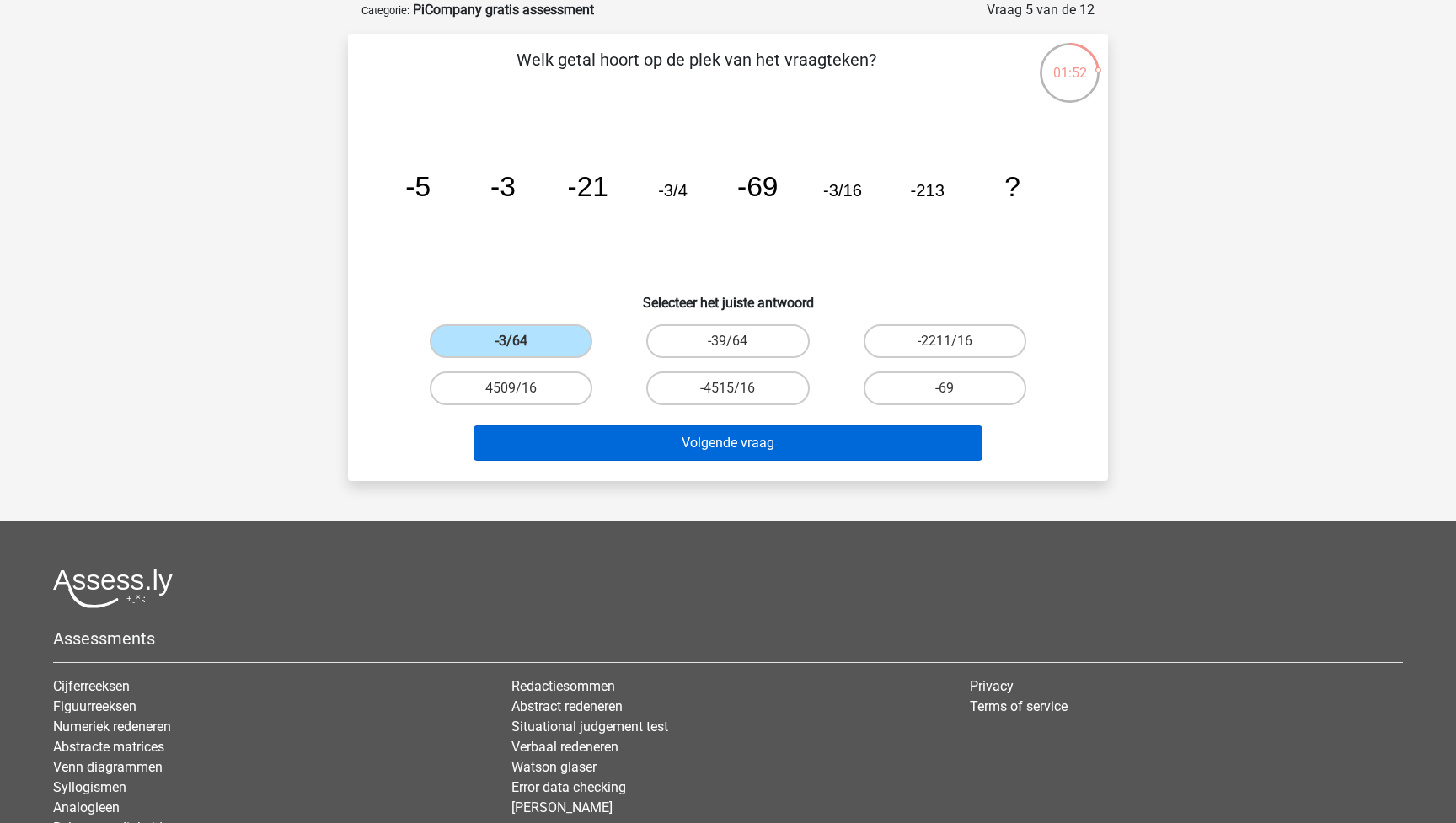
click at [766, 443] on button "Volgende vraag" at bounding box center [728, 443] width 509 height 35
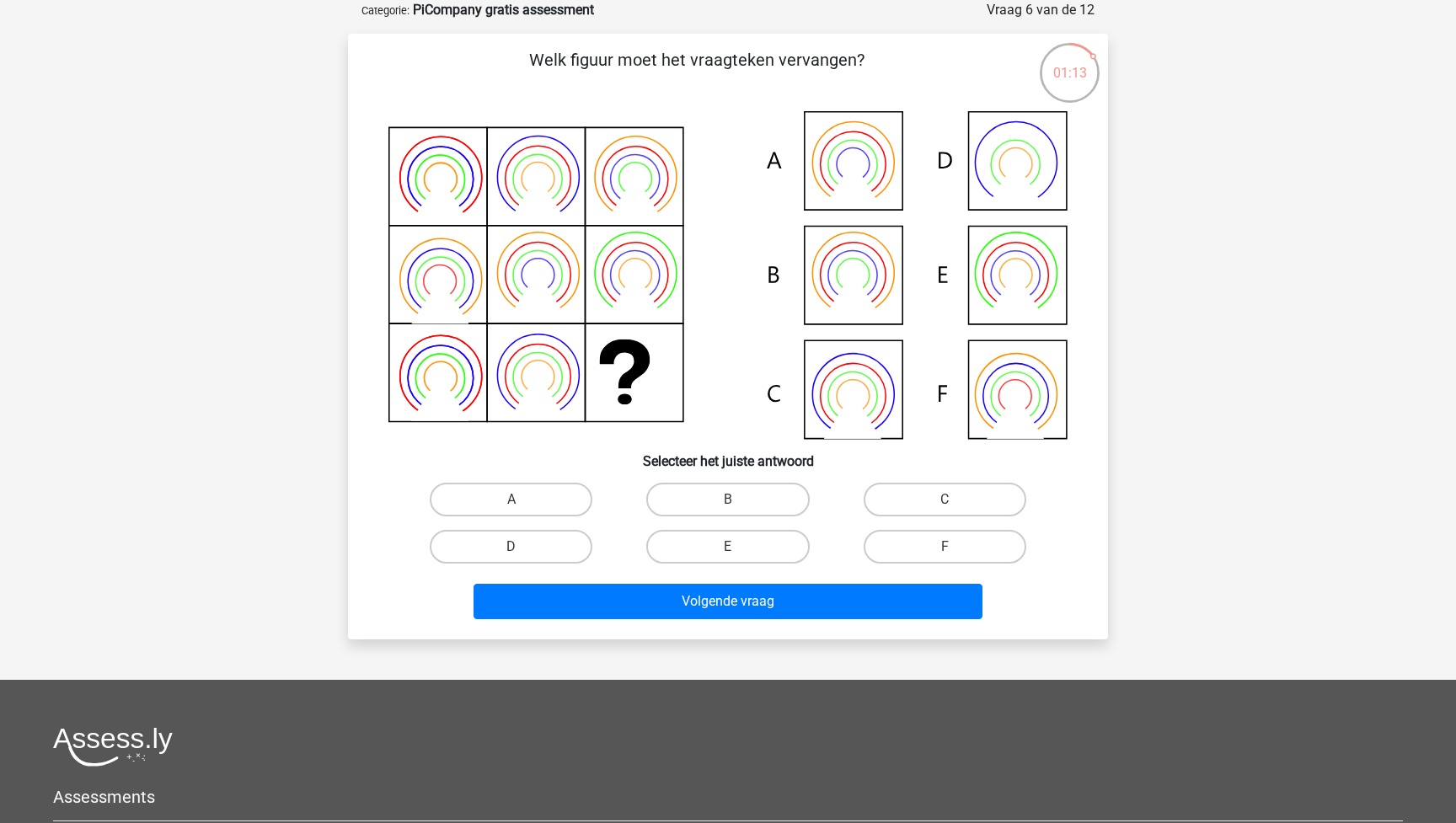
click at [859, 391] on icon at bounding box center [728, 274] width 679 height 327
click at [985, 494] on label "C" at bounding box center [944, 499] width 162 height 34
click at [956, 499] on input "C" at bounding box center [949, 505] width 11 height 11
radio input "true"
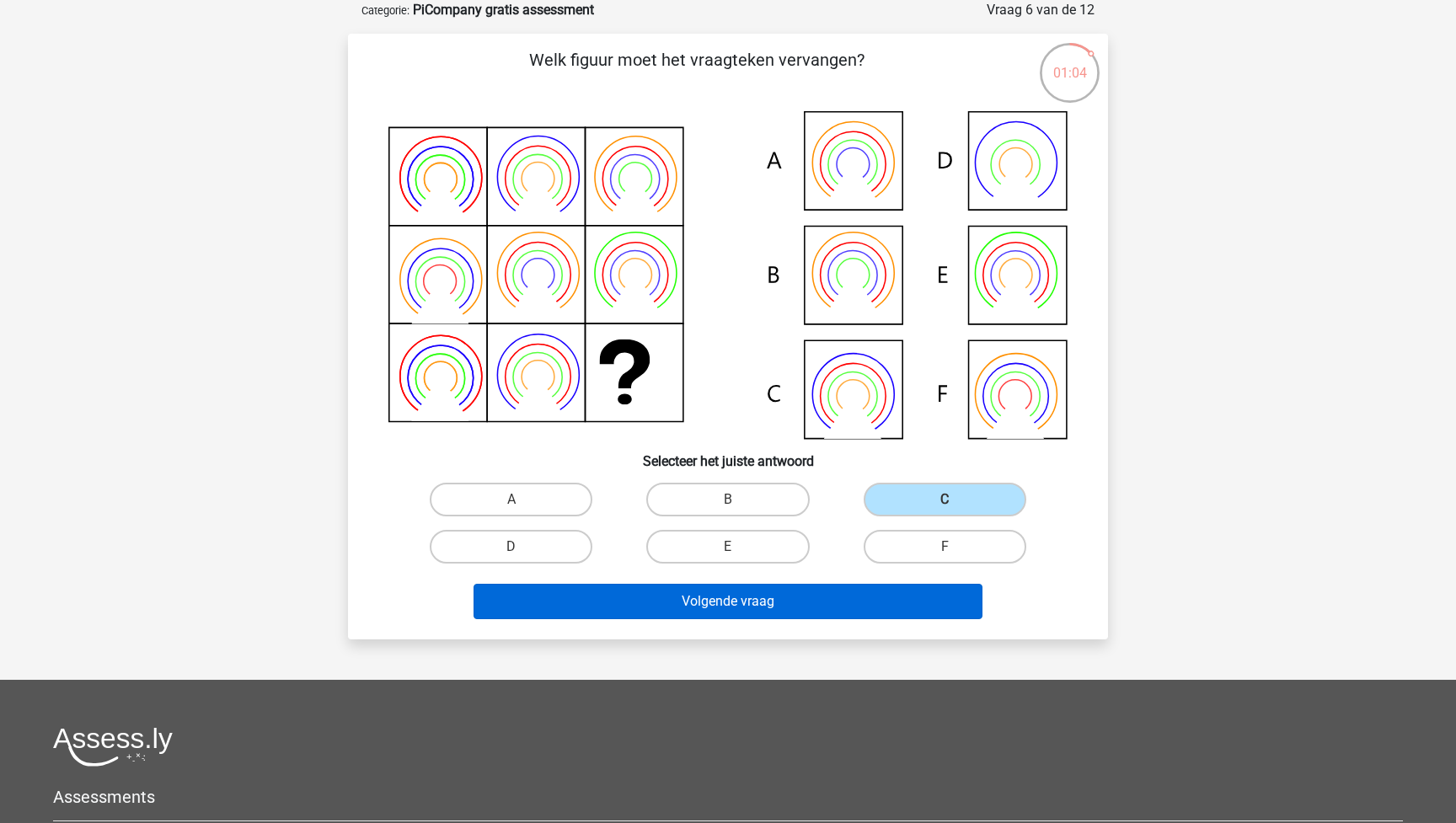
click at [826, 600] on button "Volgende vraag" at bounding box center [728, 601] width 509 height 35
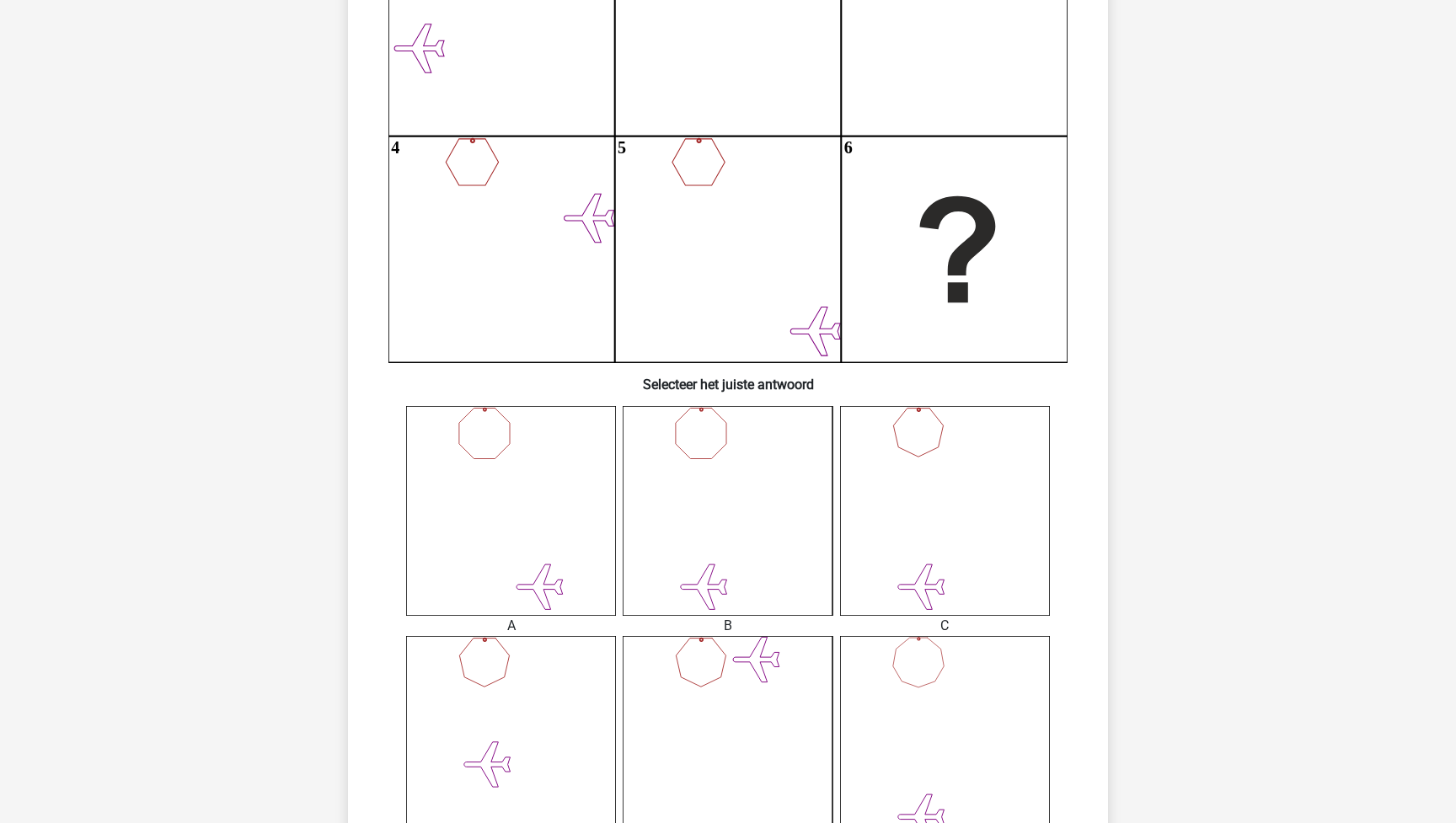
scroll to position [278, 0]
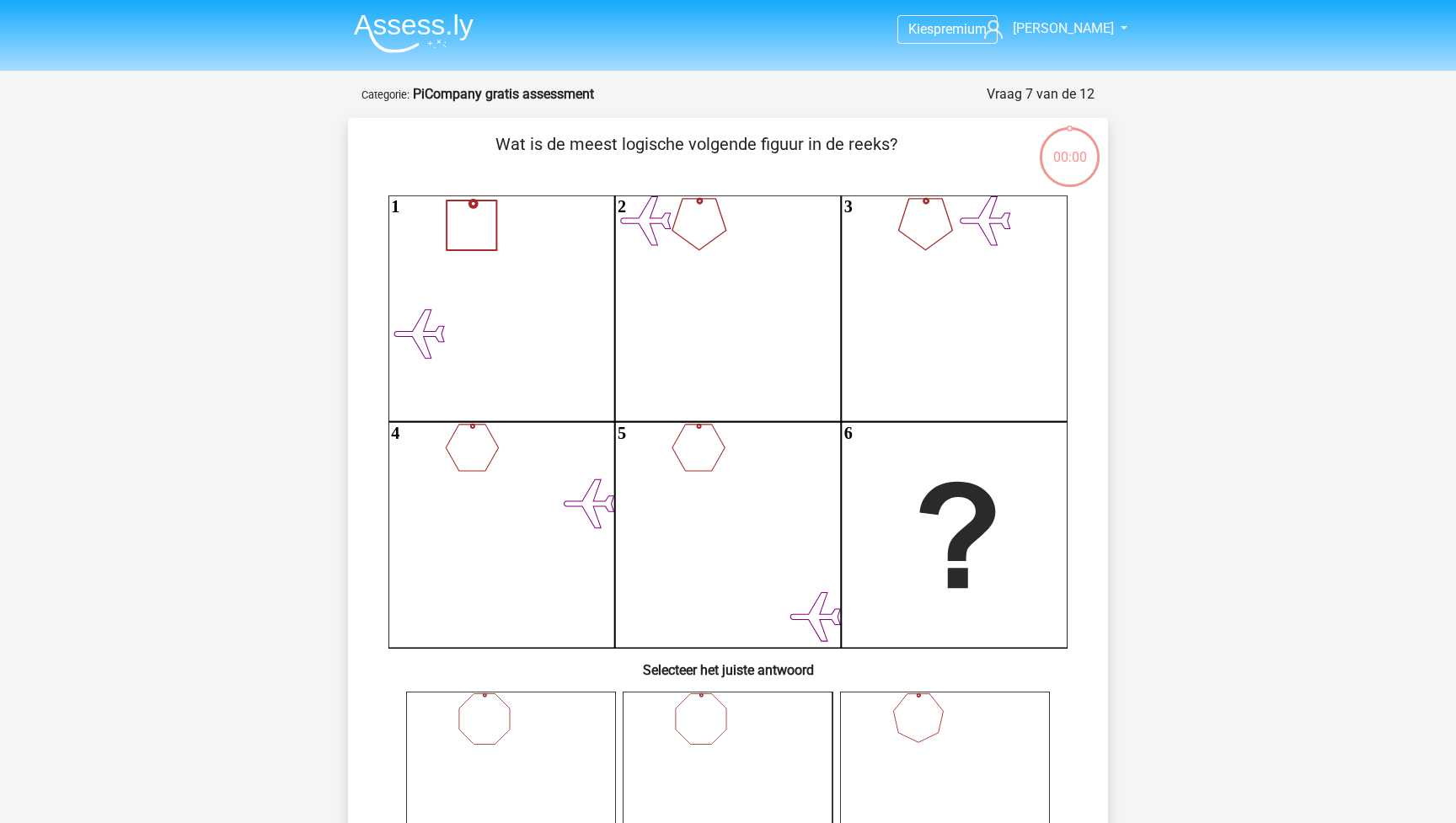
scroll to position [278, 0]
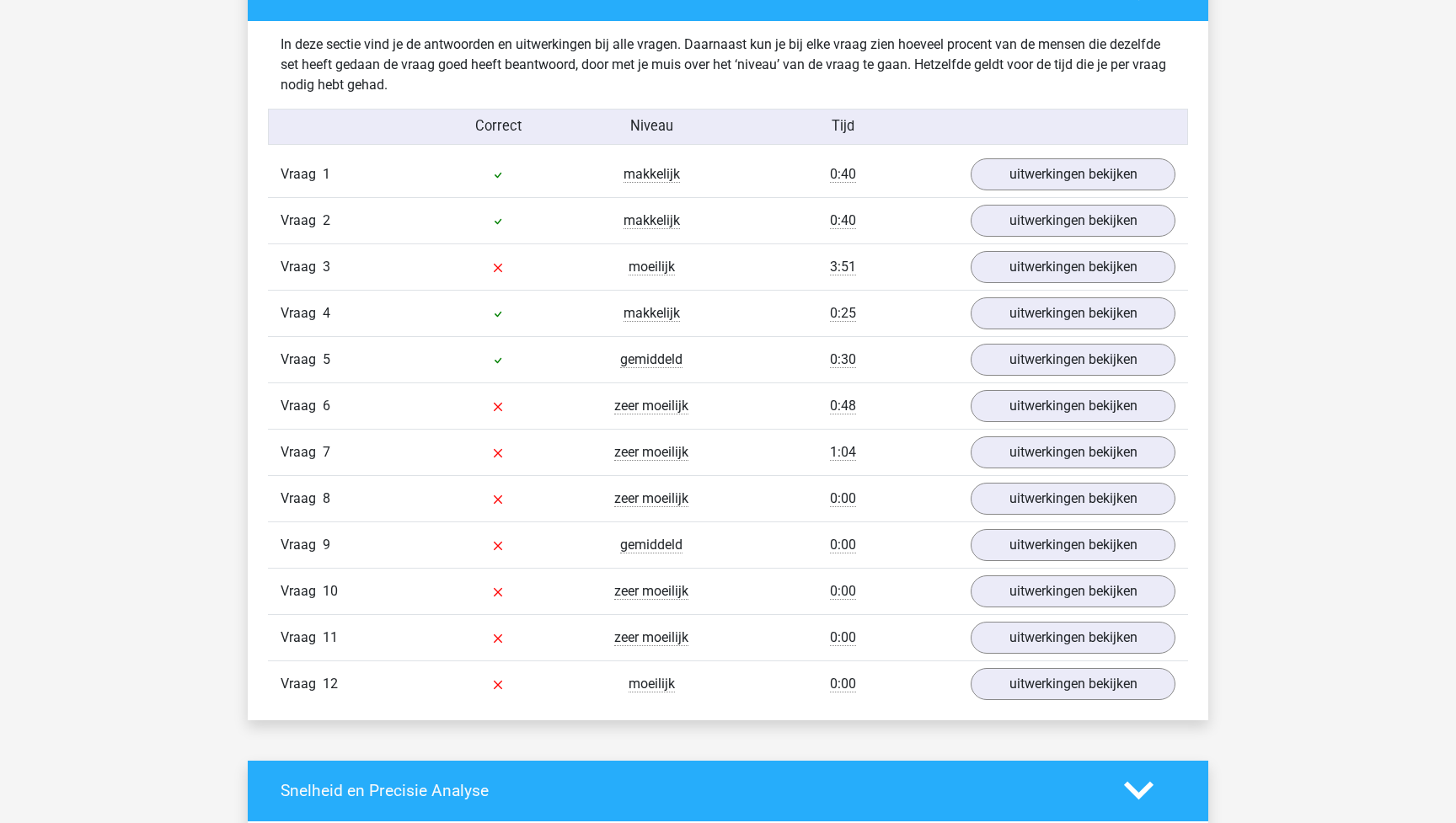
scroll to position [1802, 0]
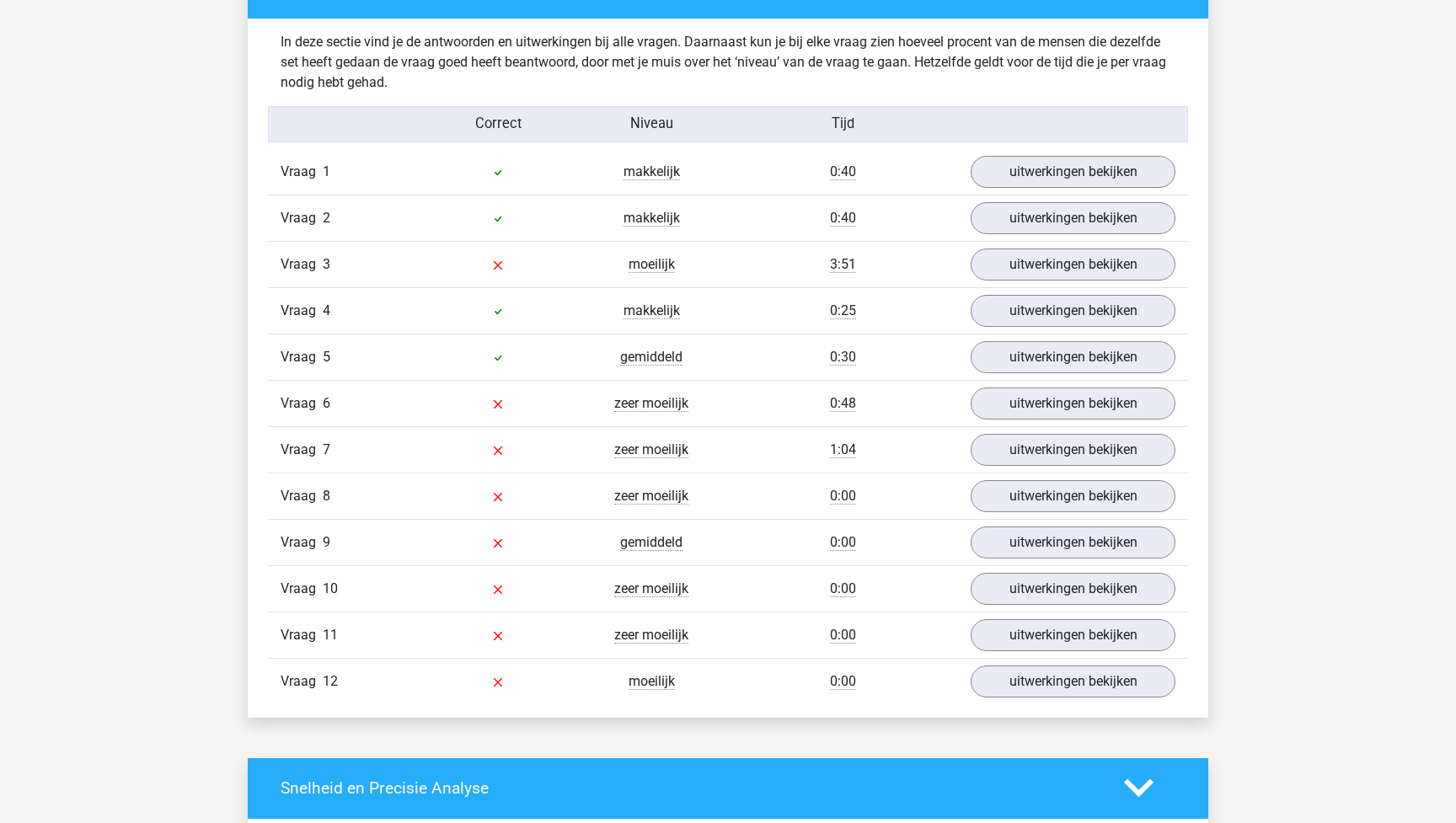
click at [983, 793] on h4 "Snelheid en Precisie Analyse" at bounding box center [689, 788] width 818 height 20
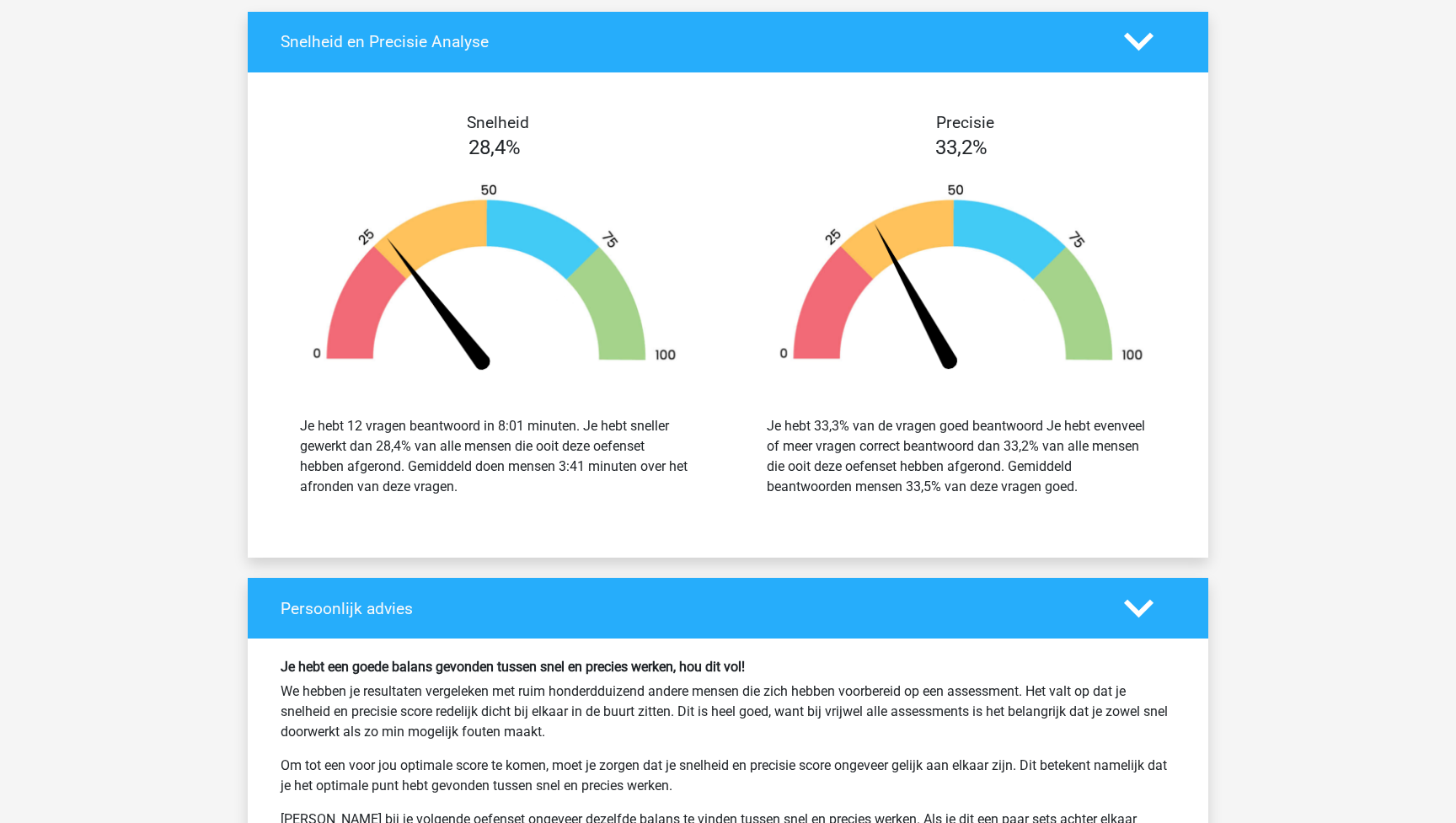
scroll to position [2551, 0]
